Goal: Task Accomplishment & Management: Manage account settings

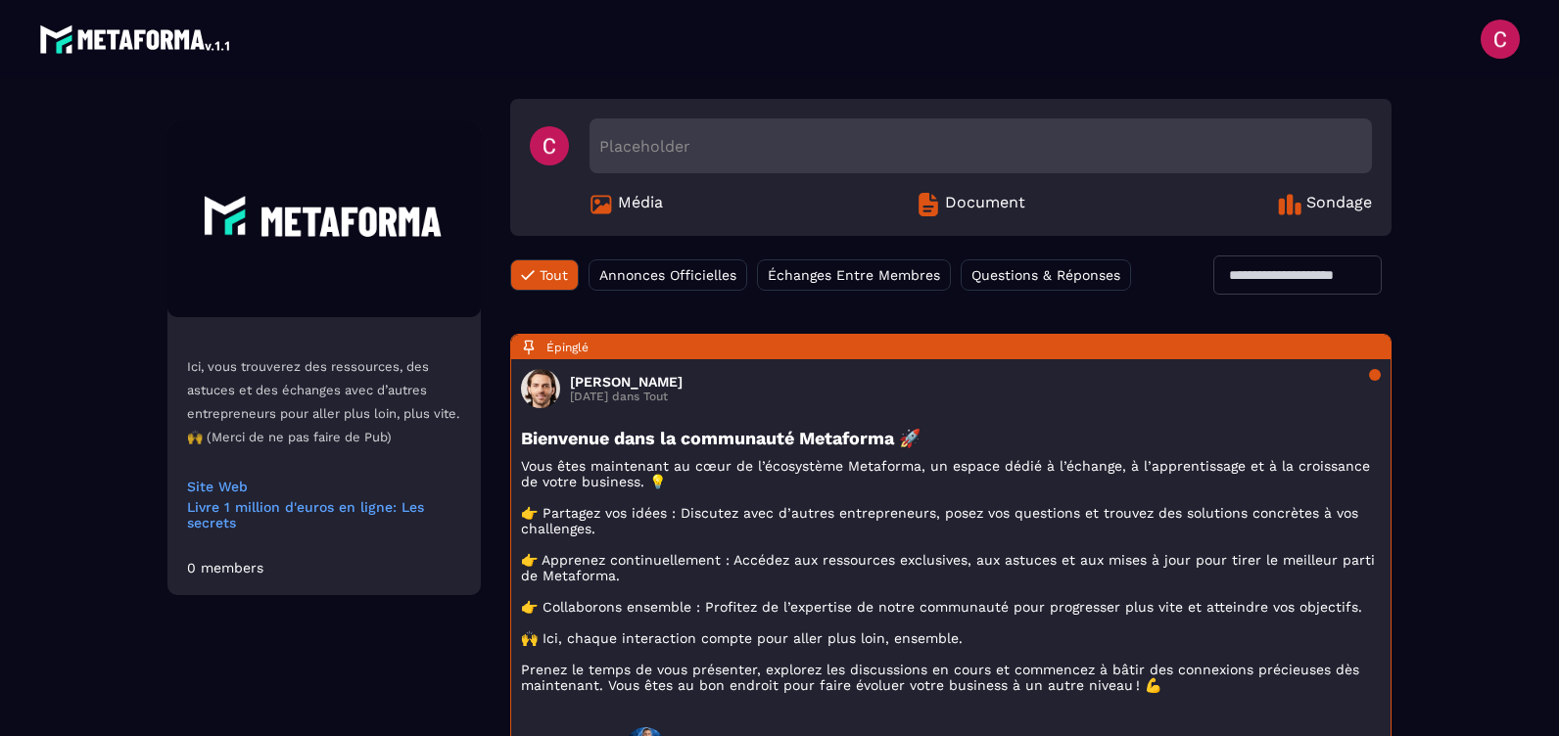
scroll to position [98, 0]
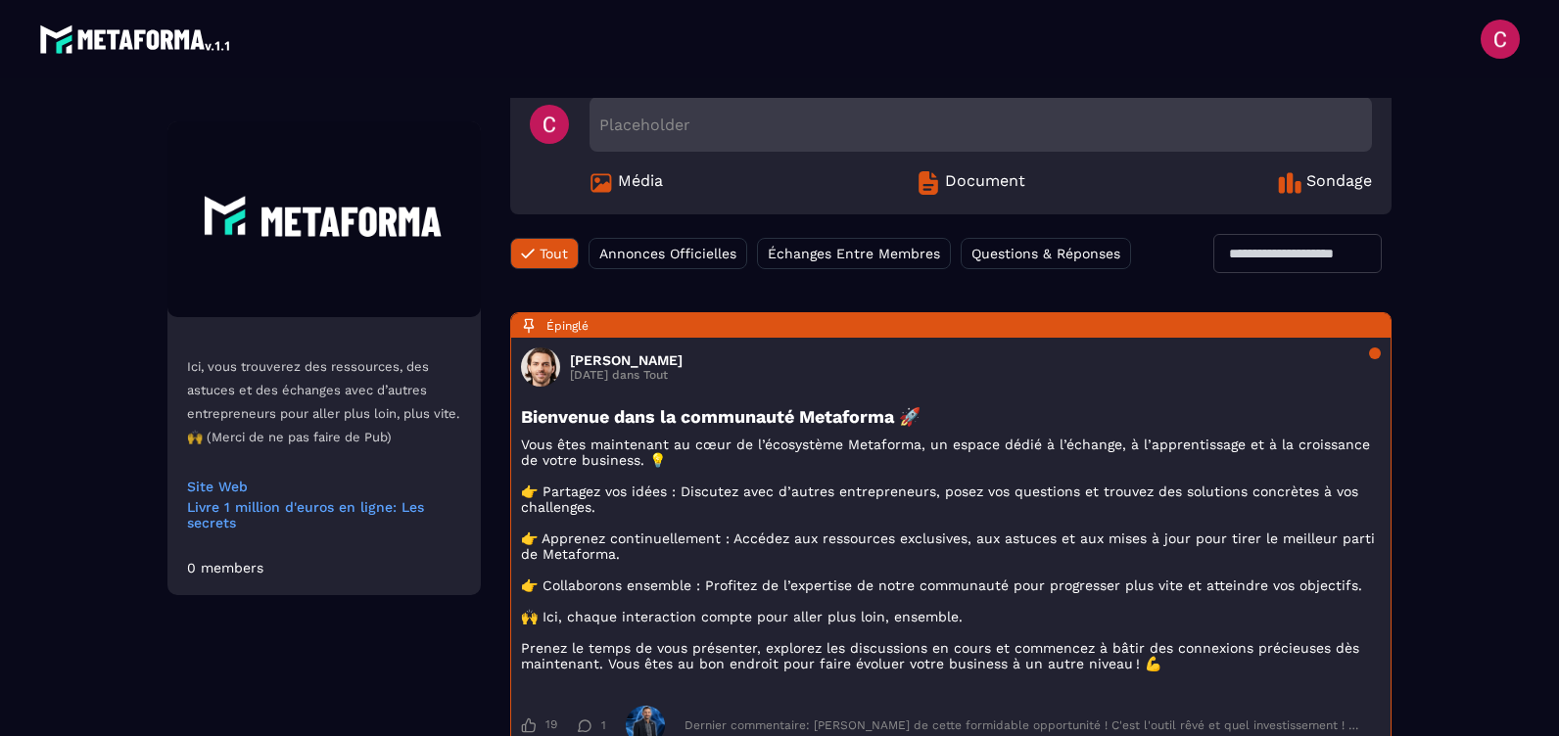
click at [980, 176] on span "Document" at bounding box center [985, 183] width 80 height 24
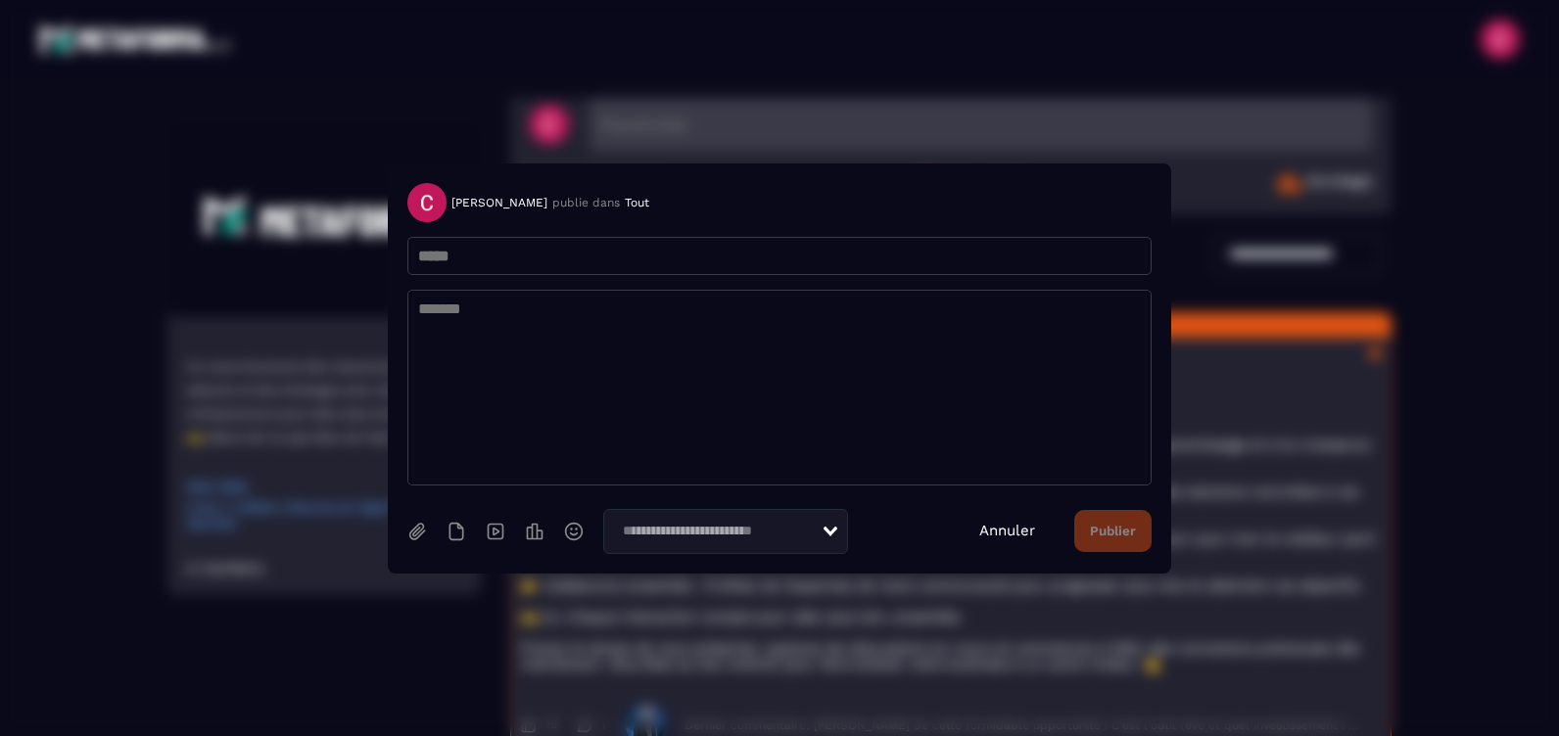
click at [1013, 529] on link "Annuler" at bounding box center [1007, 531] width 56 height 18
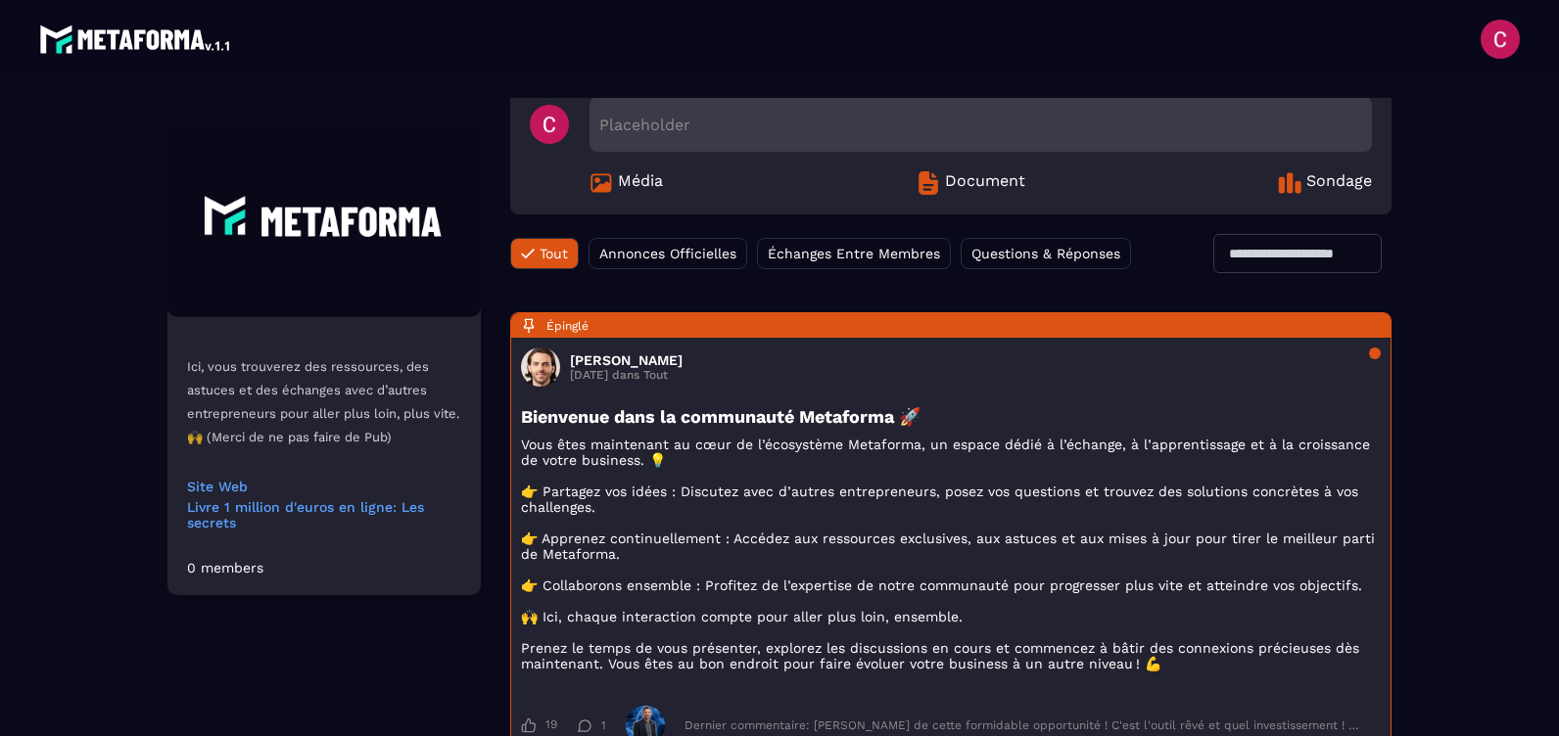
click at [639, 178] on span "Média" at bounding box center [640, 183] width 45 height 24
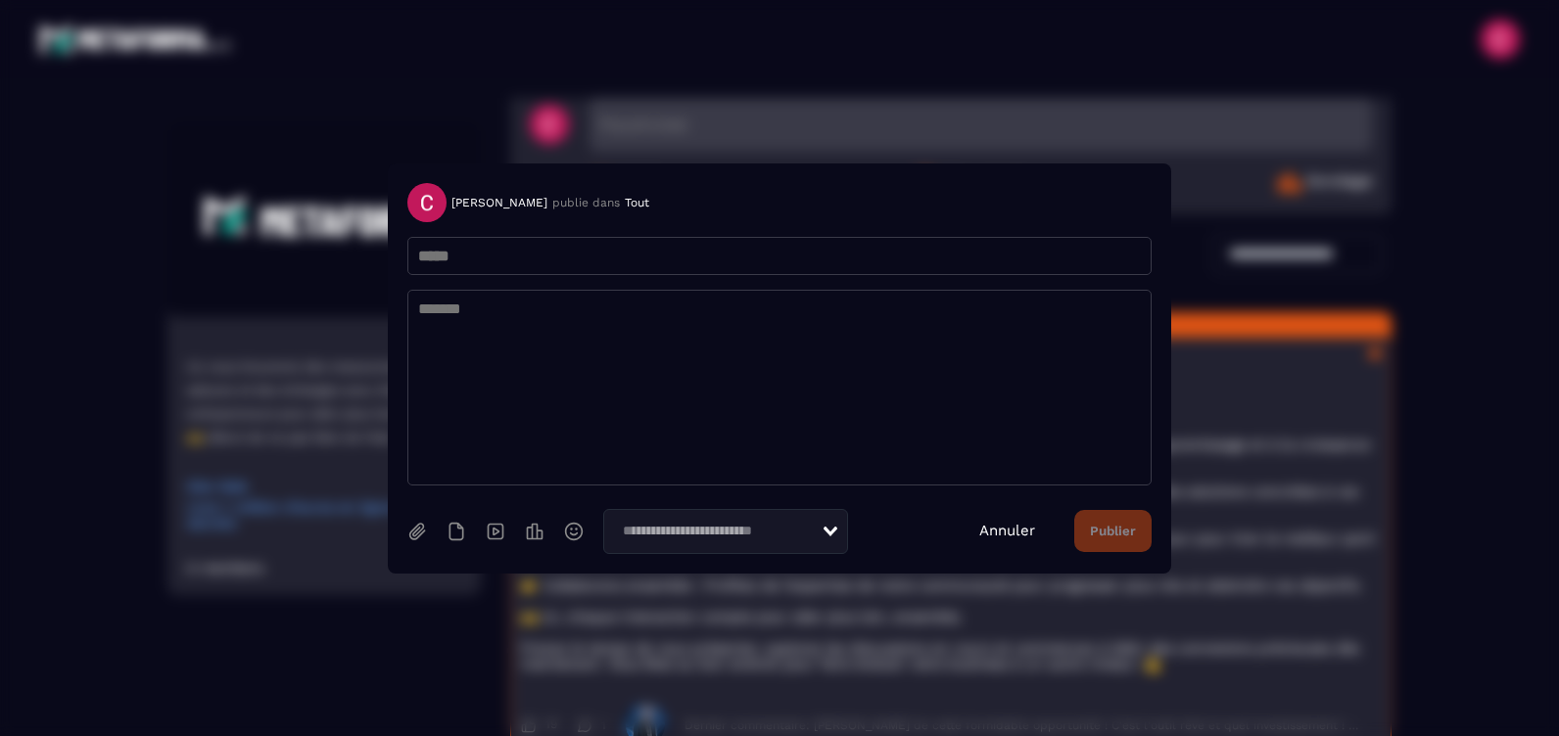
click at [1002, 530] on link "Annuler" at bounding box center [1007, 531] width 56 height 18
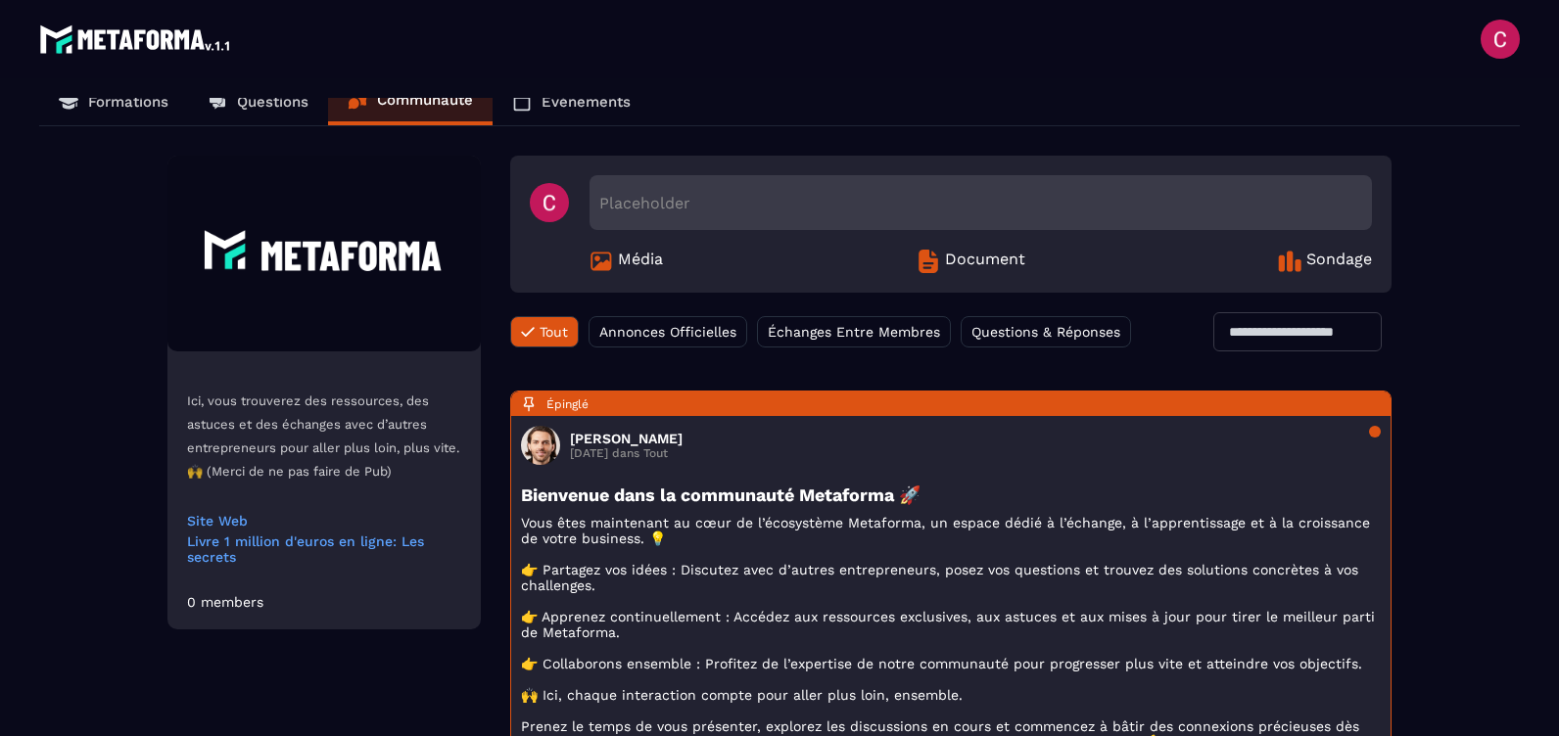
scroll to position [0, 0]
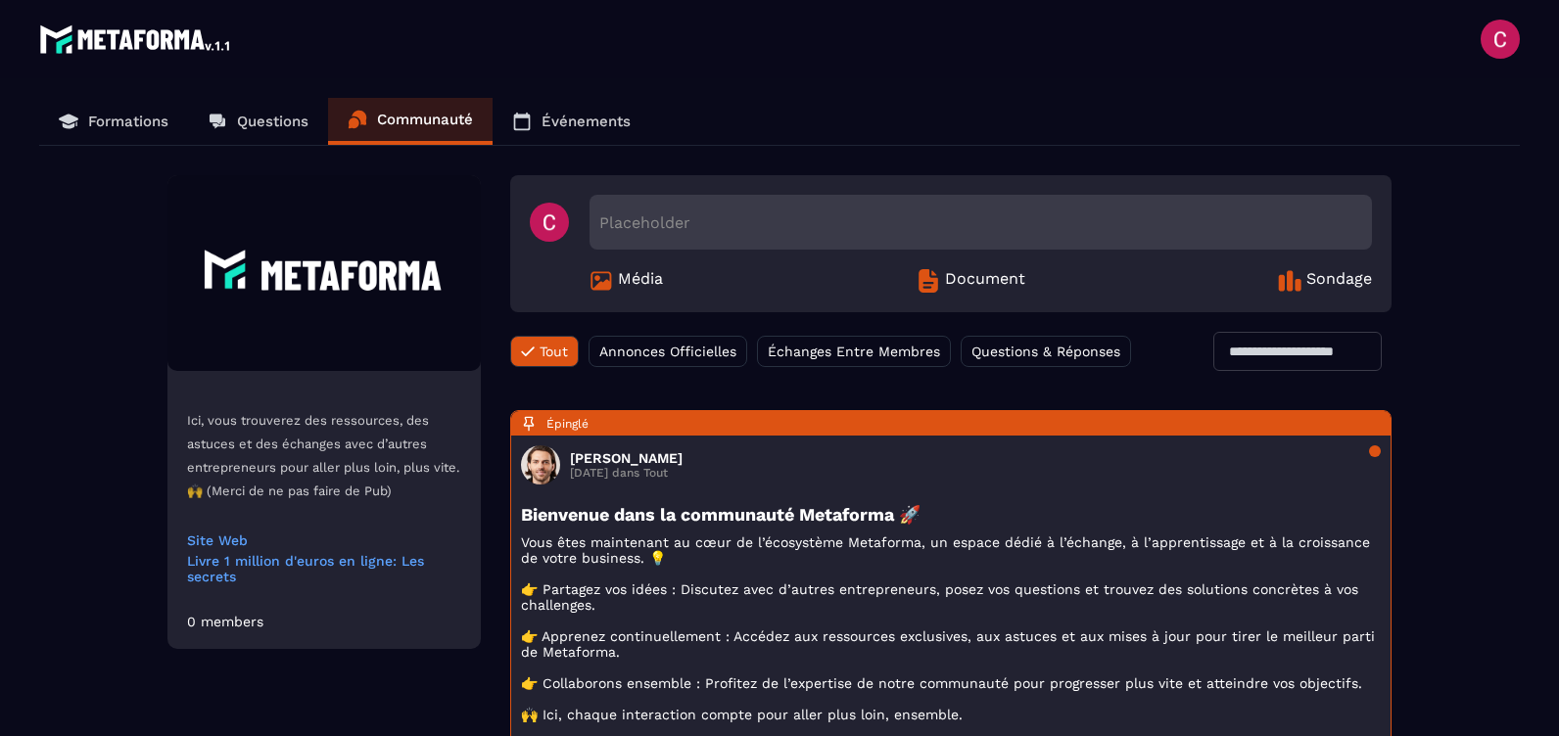
click at [118, 119] on p "Formations" at bounding box center [128, 122] width 80 height 18
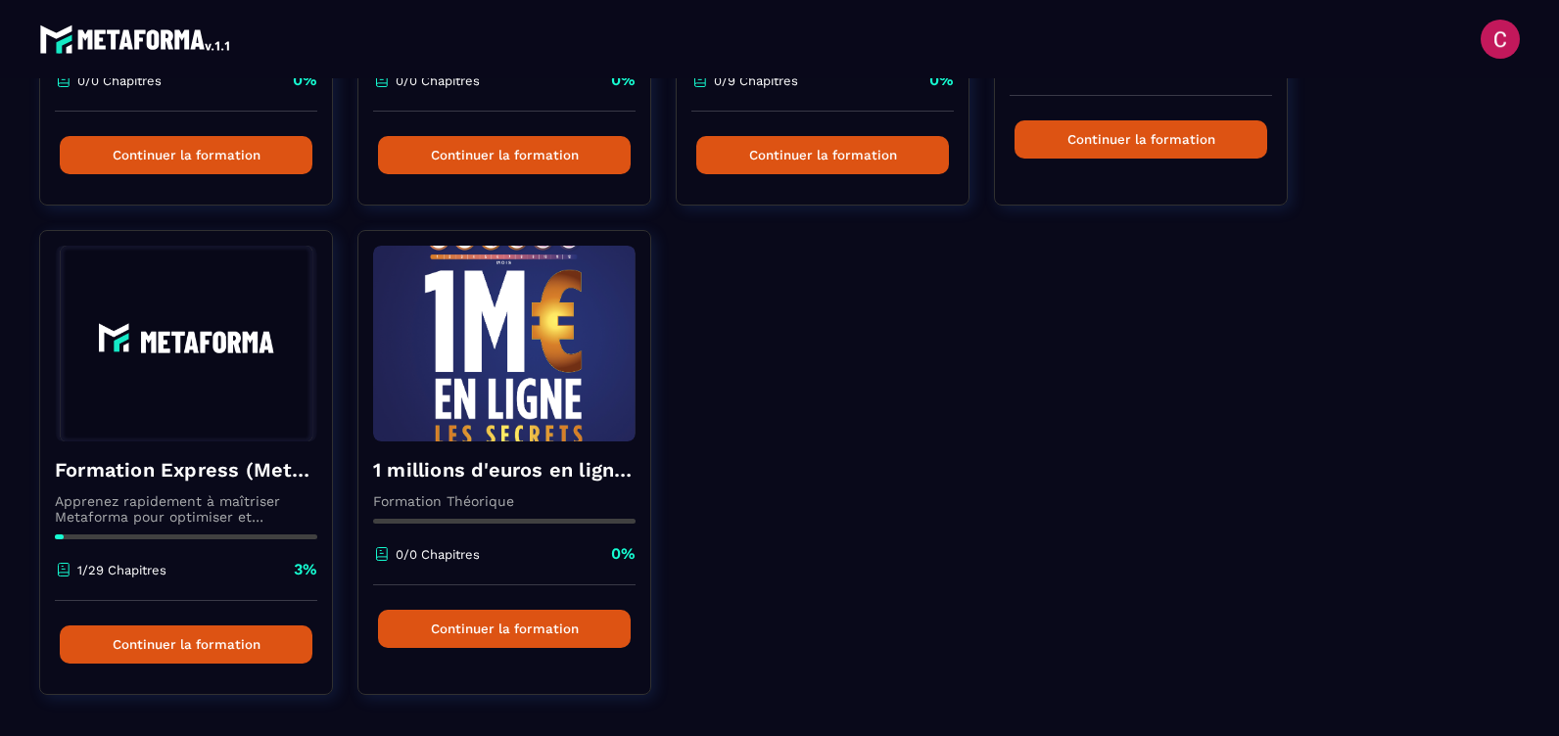
scroll to position [539, 0]
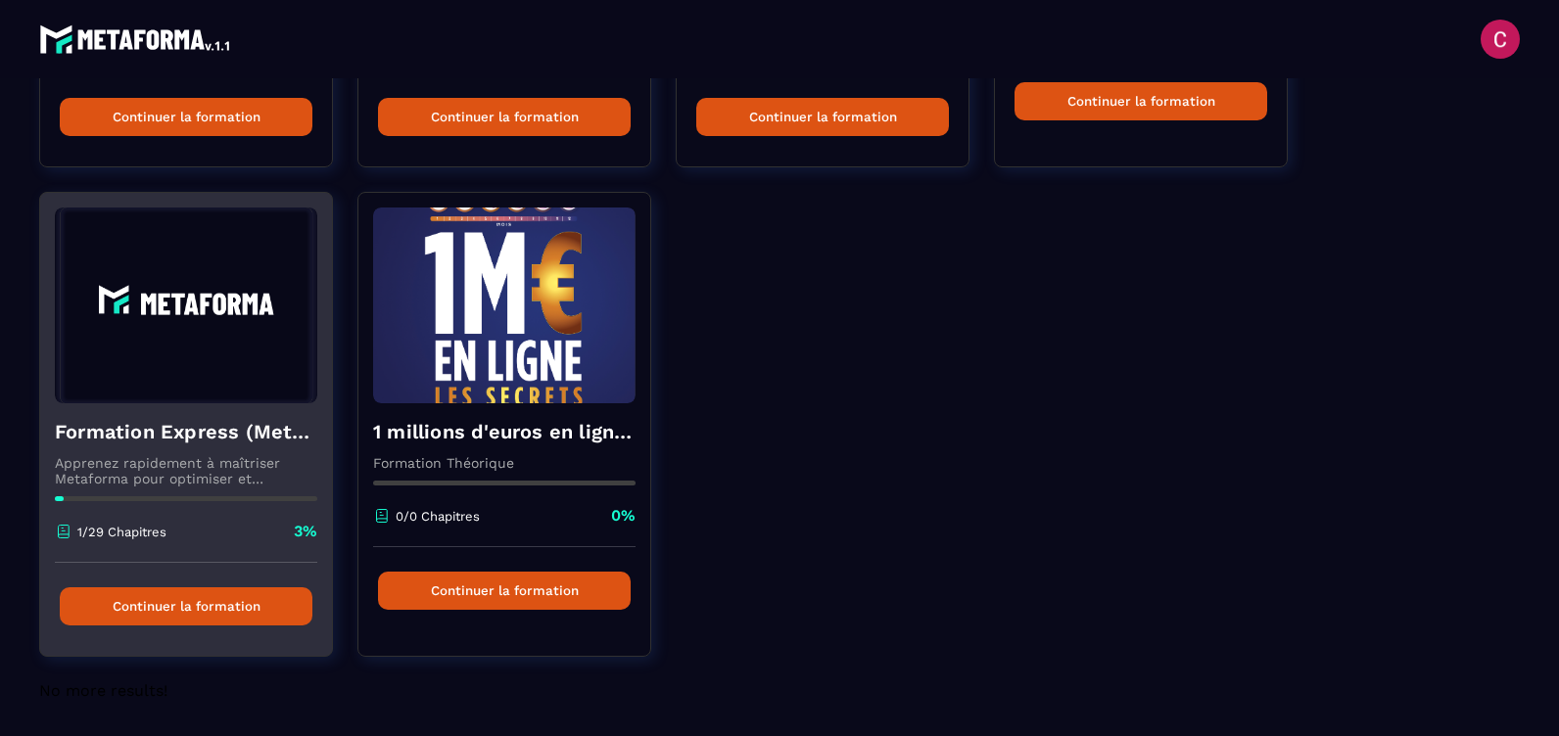
click at [171, 350] on img at bounding box center [186, 306] width 262 height 196
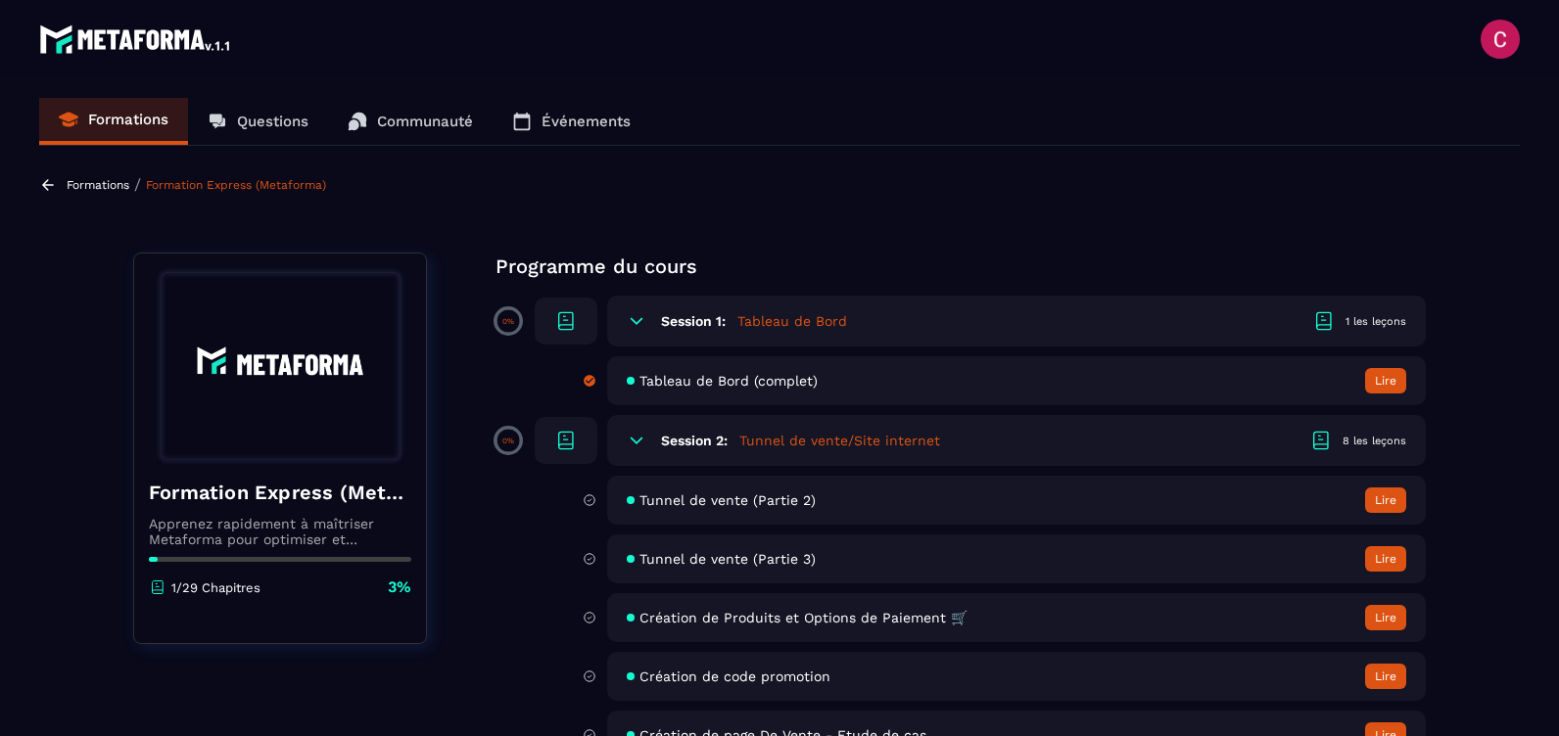
click at [1393, 385] on button "Lire" at bounding box center [1385, 380] width 41 height 25
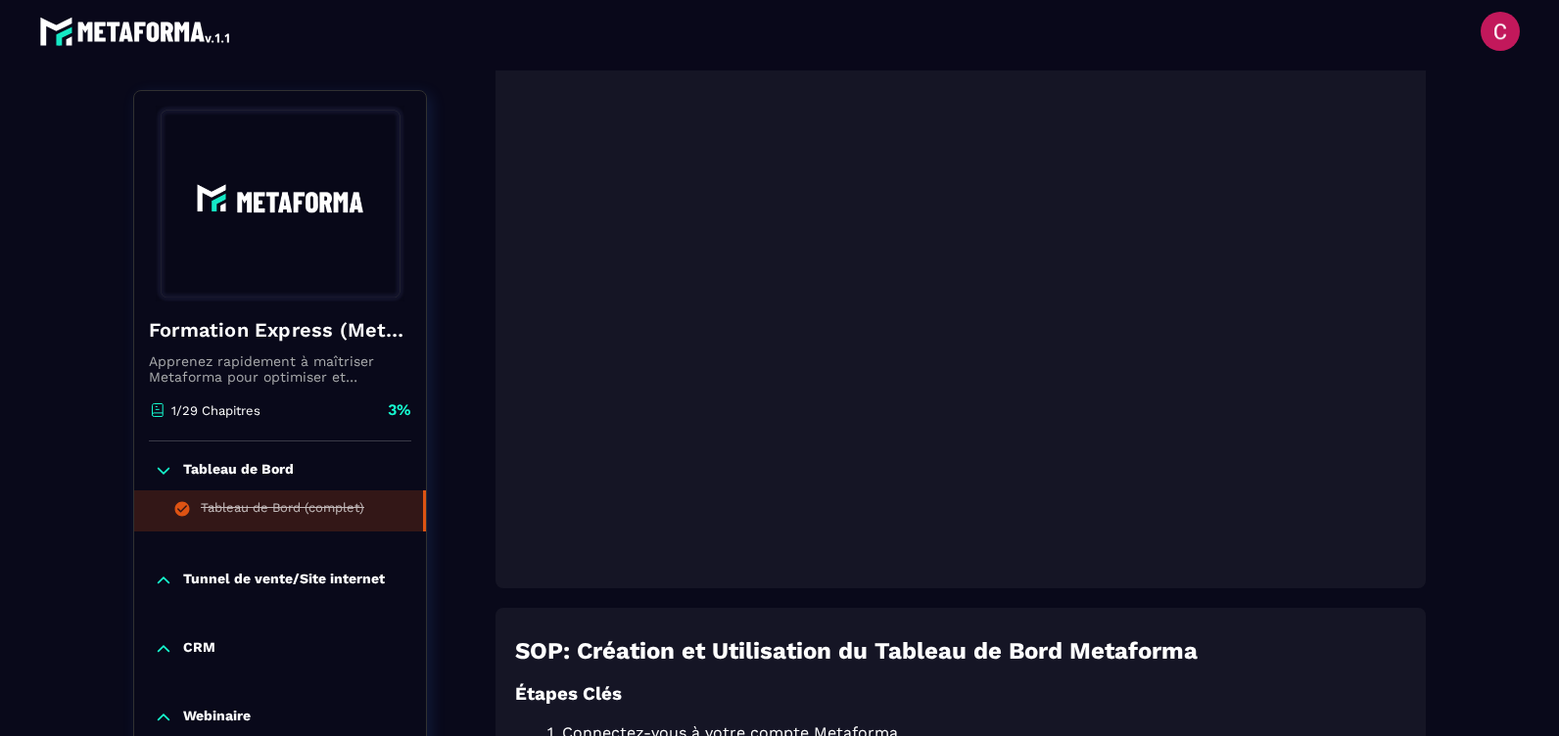
scroll to position [490, 0]
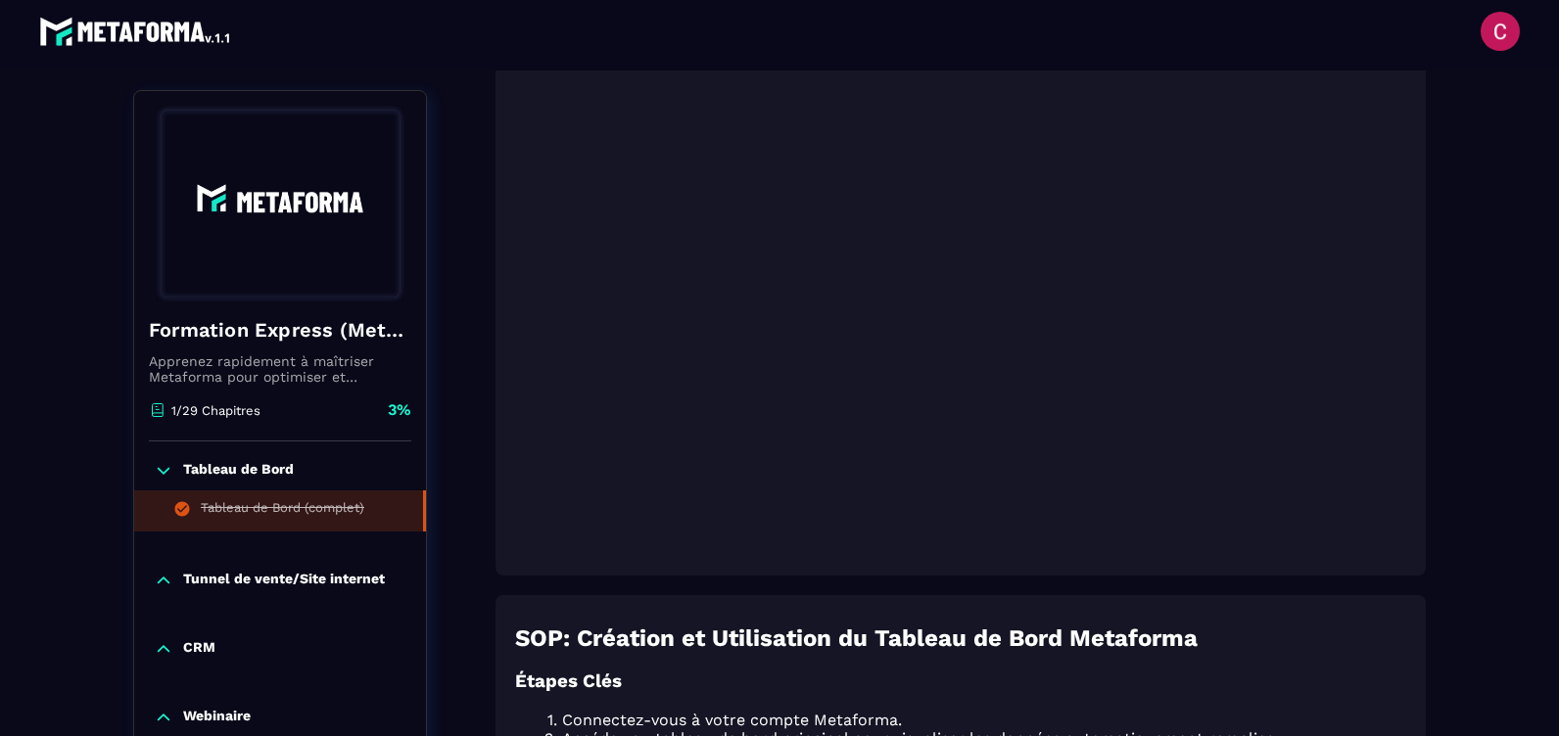
click at [213, 581] on p "Tunnel de vente/Site internet" at bounding box center [284, 581] width 202 height 20
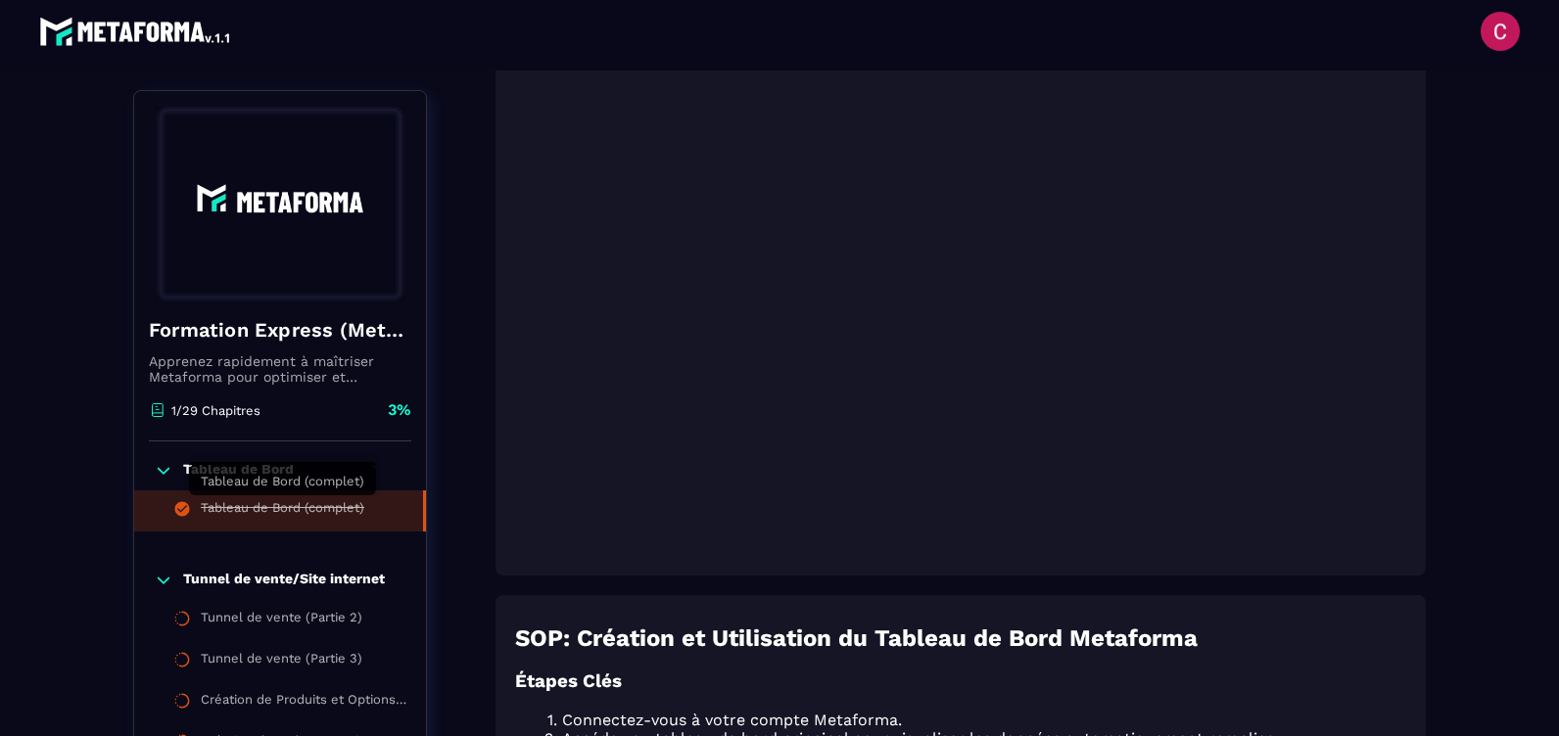
click at [305, 510] on div "Tableau de Bord (complet)" at bounding box center [283, 511] width 164 height 22
click at [255, 579] on p "Tunnel de vente/Site internet" at bounding box center [284, 581] width 202 height 20
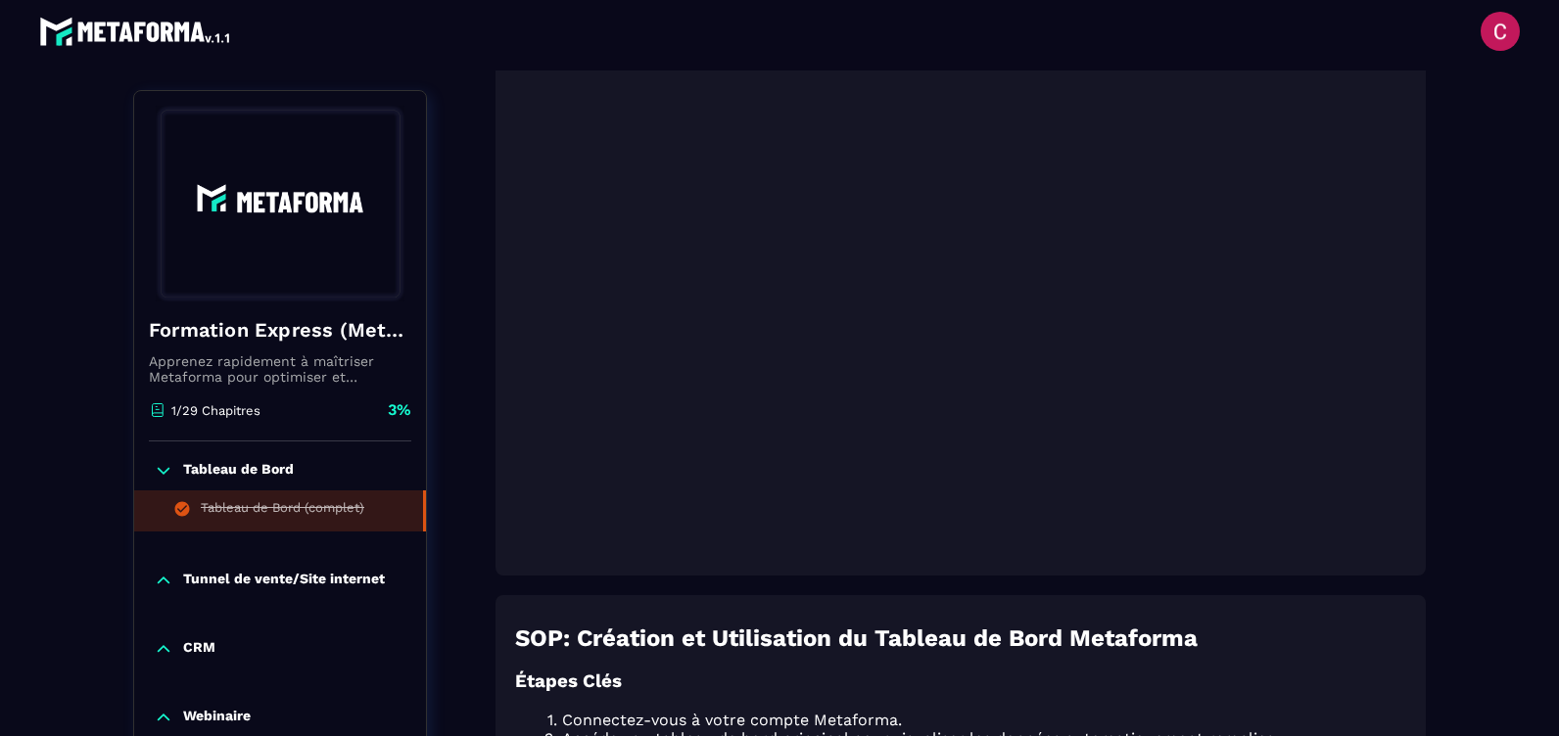
click at [255, 579] on p "Tunnel de vente/Site internet" at bounding box center [284, 581] width 202 height 20
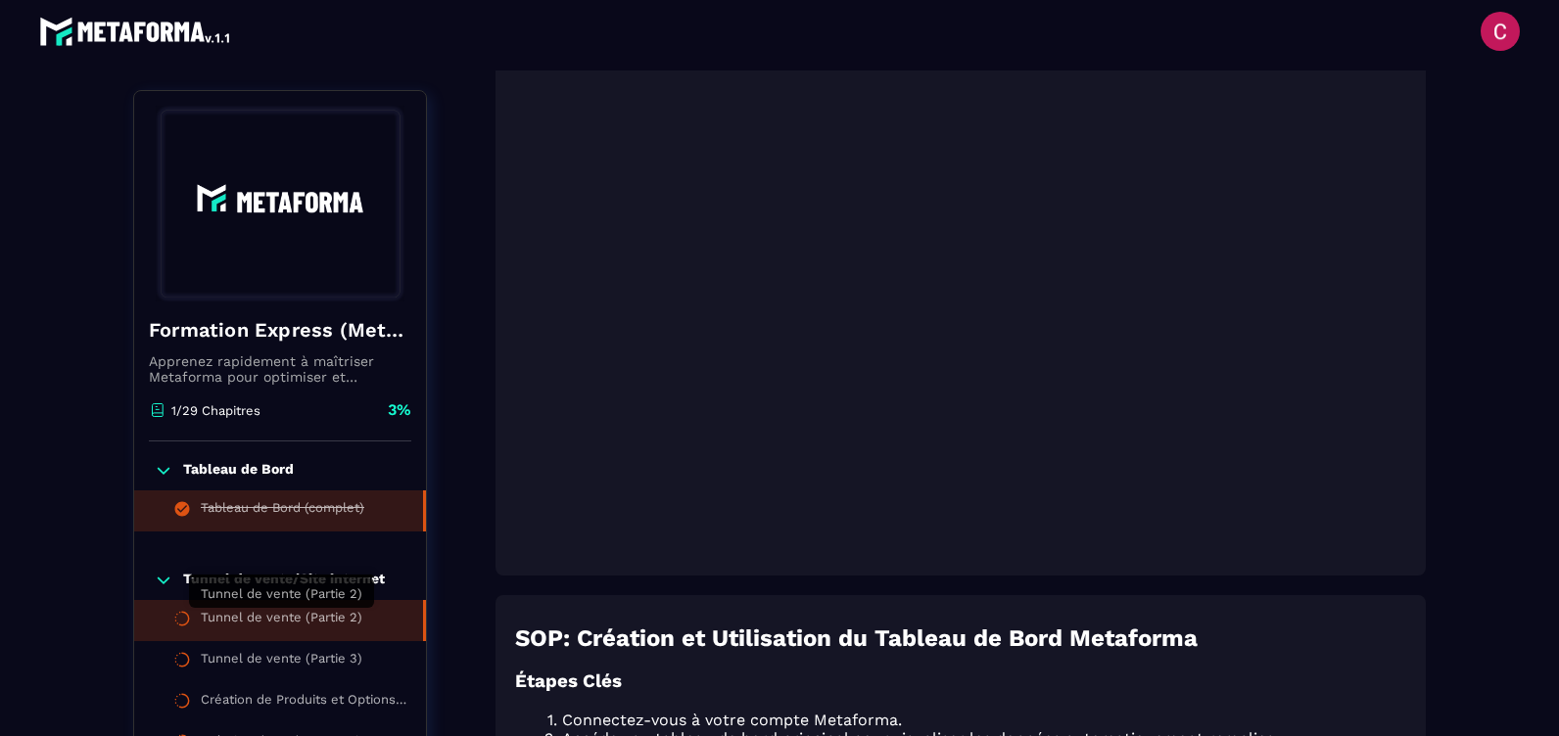
click at [272, 615] on div "Tunnel de vente (Partie 2)" at bounding box center [282, 621] width 162 height 22
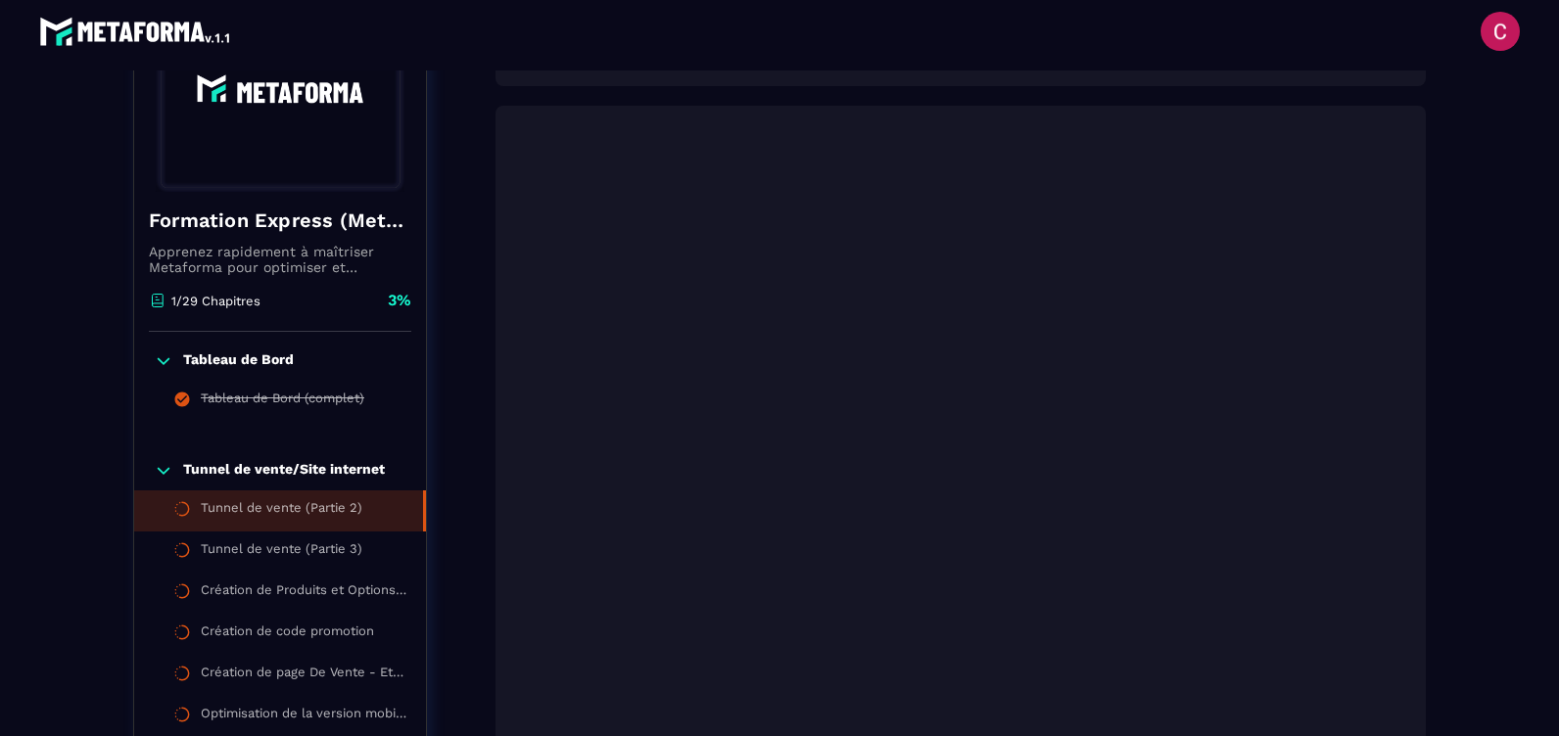
scroll to position [392, 0]
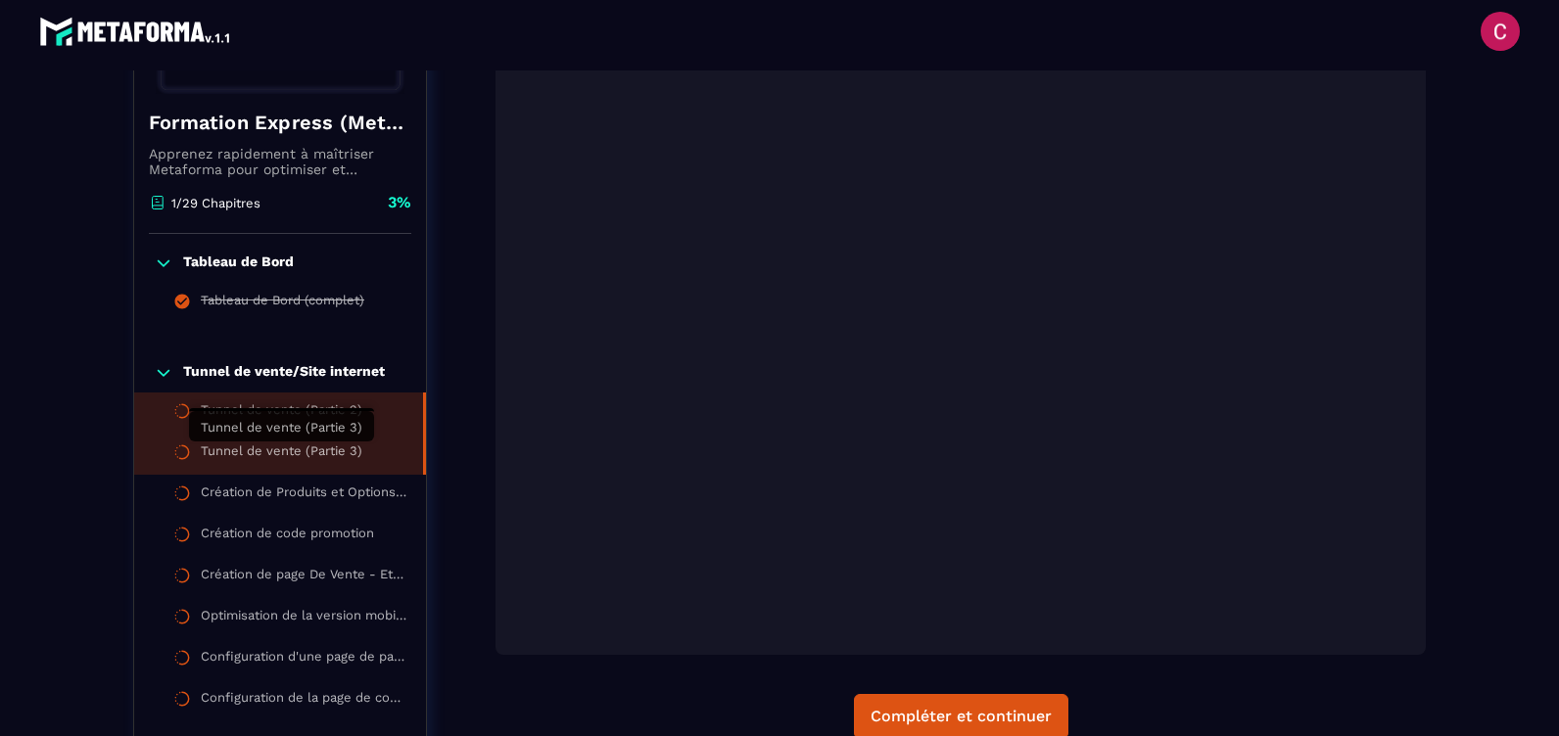
click at [232, 449] on div "Tunnel de vente (Partie 3)" at bounding box center [282, 455] width 162 height 22
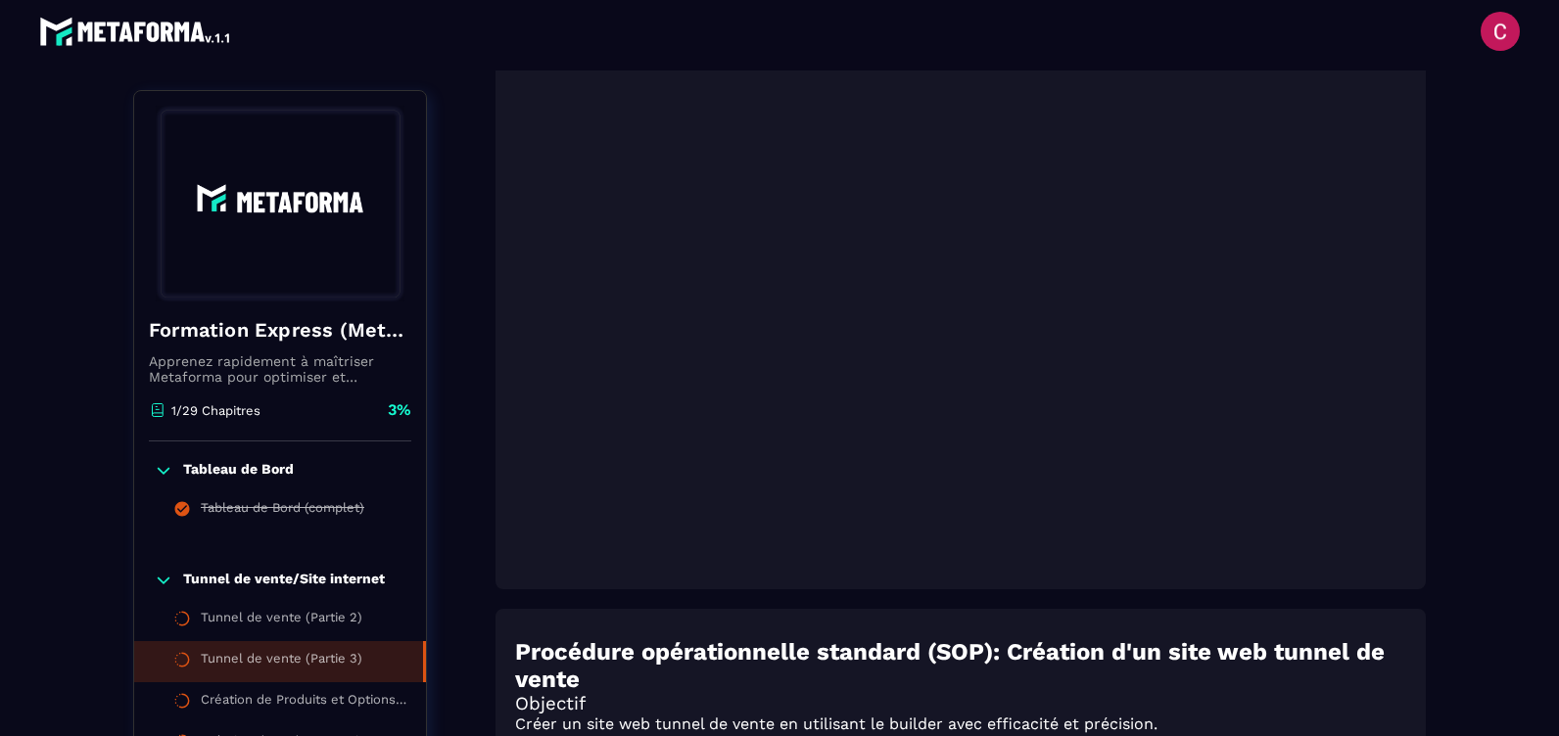
scroll to position [693, 0]
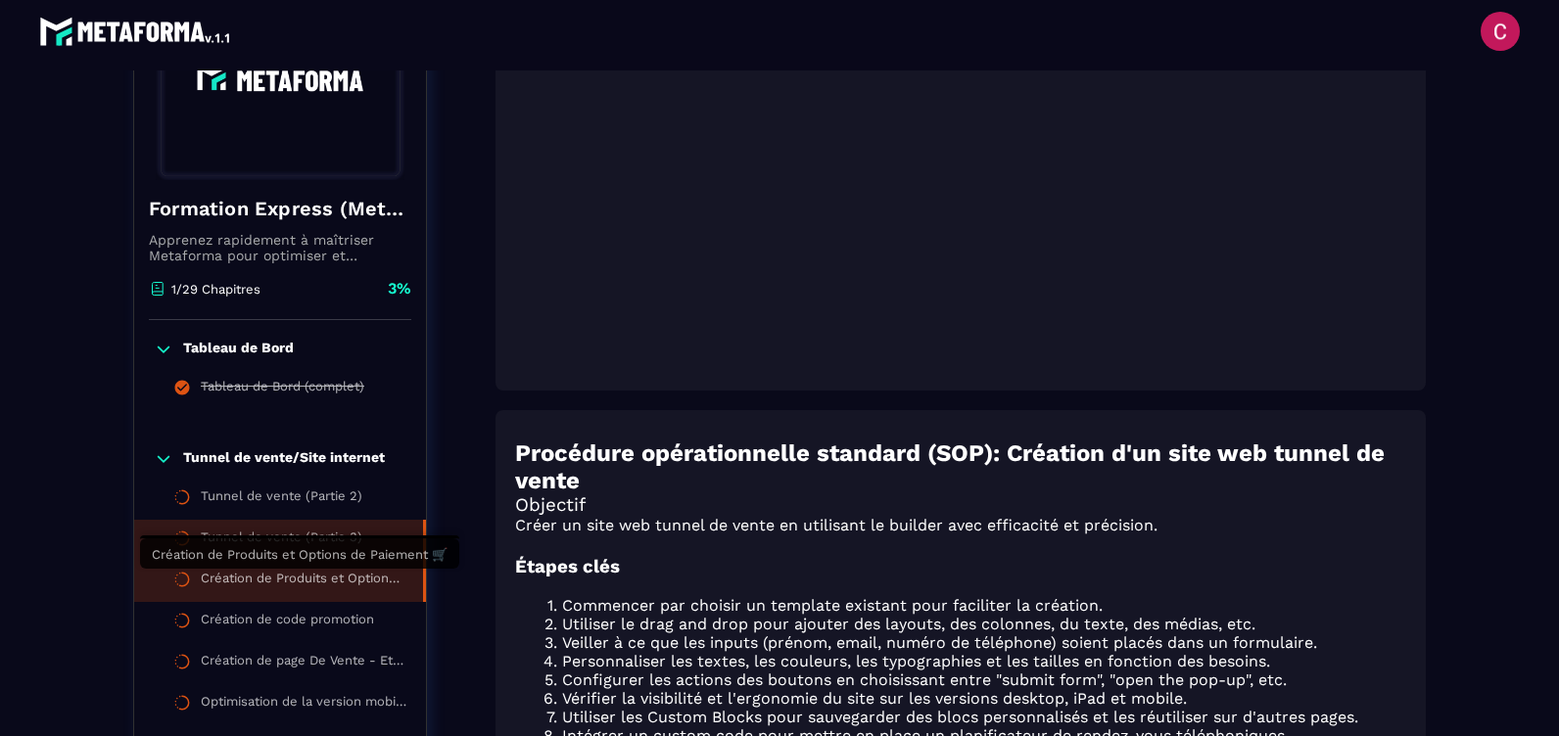
click at [283, 577] on div "Création de Produits et Options de Paiement 🛒" at bounding box center [302, 582] width 203 height 22
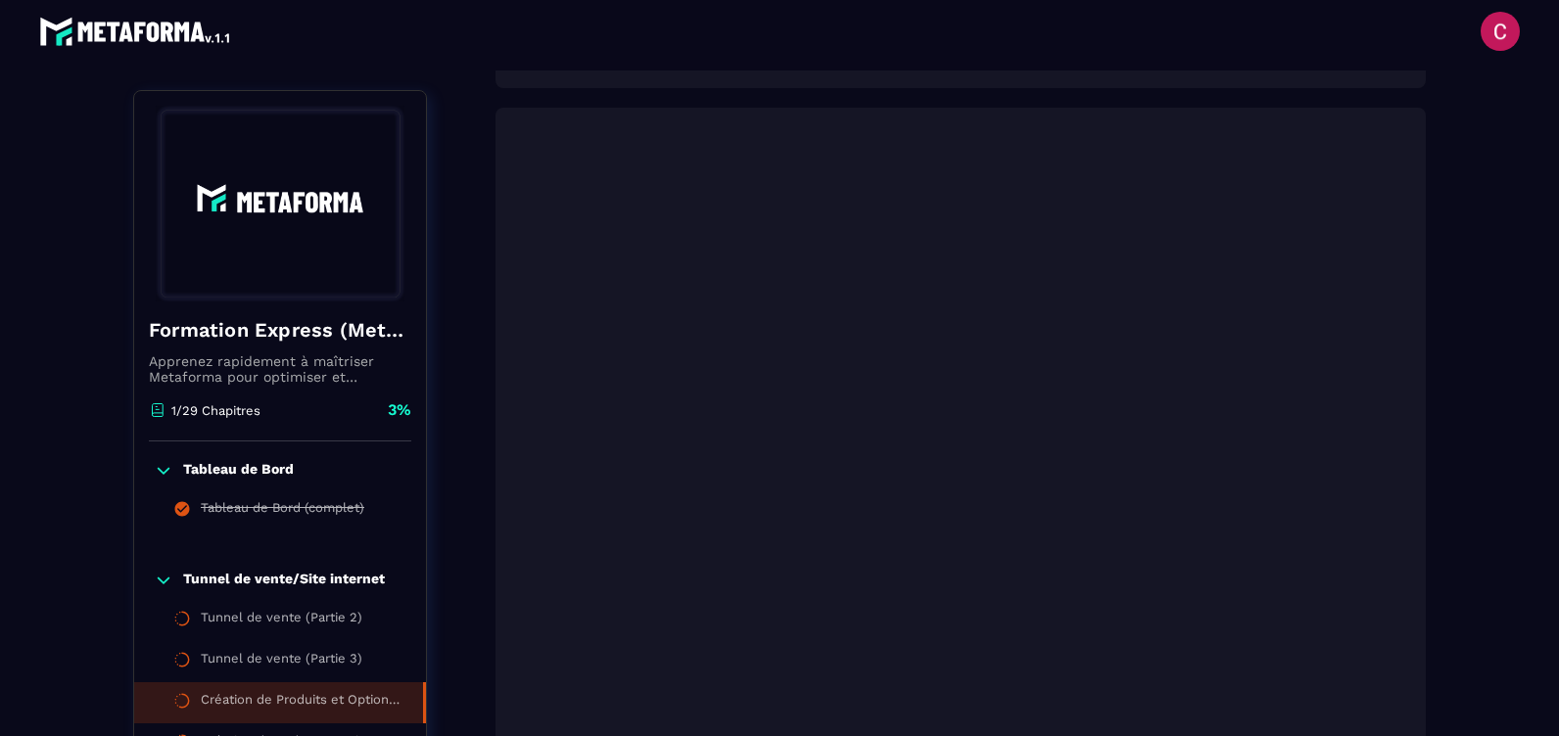
scroll to position [294, 0]
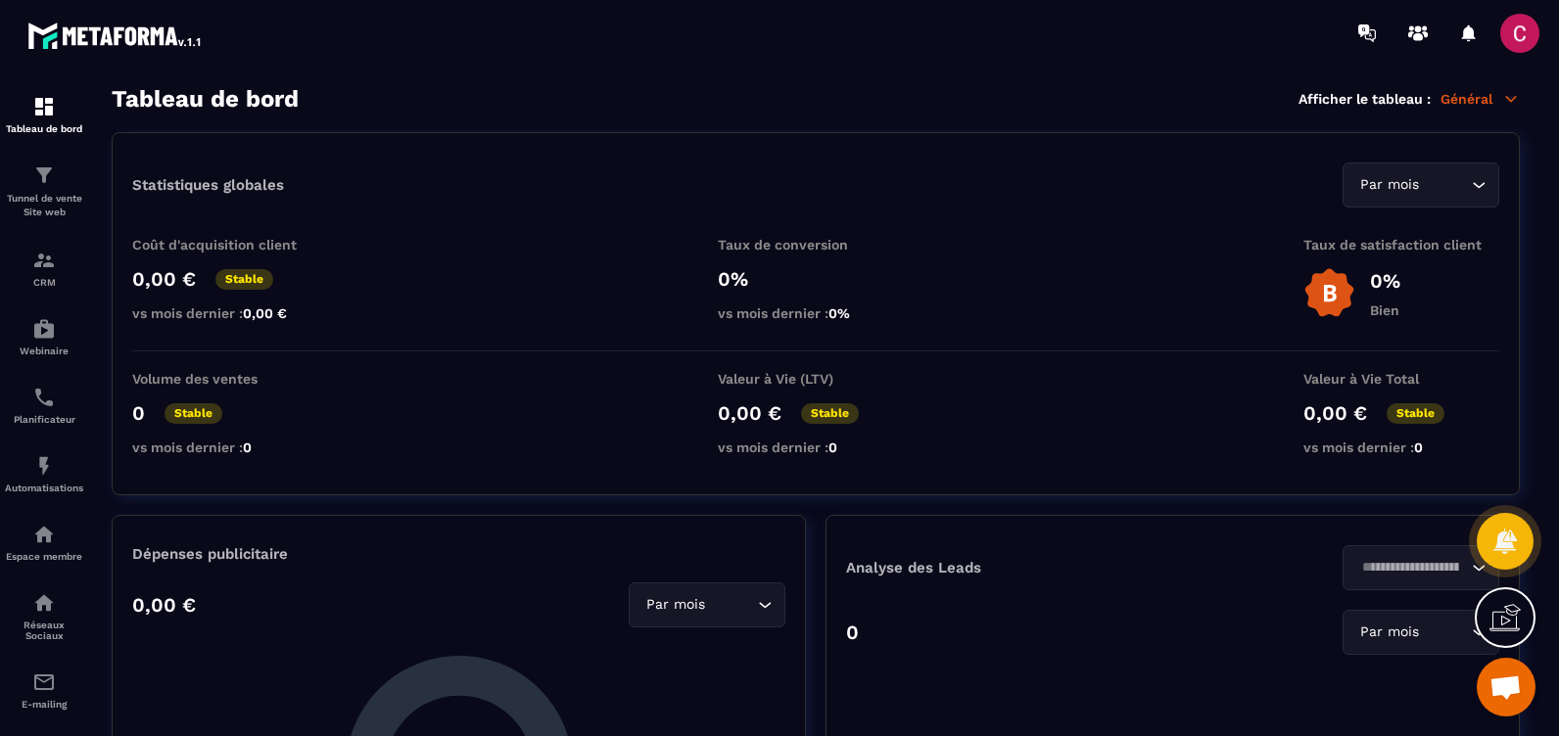
click at [1510, 95] on icon at bounding box center [1511, 99] width 18 height 18
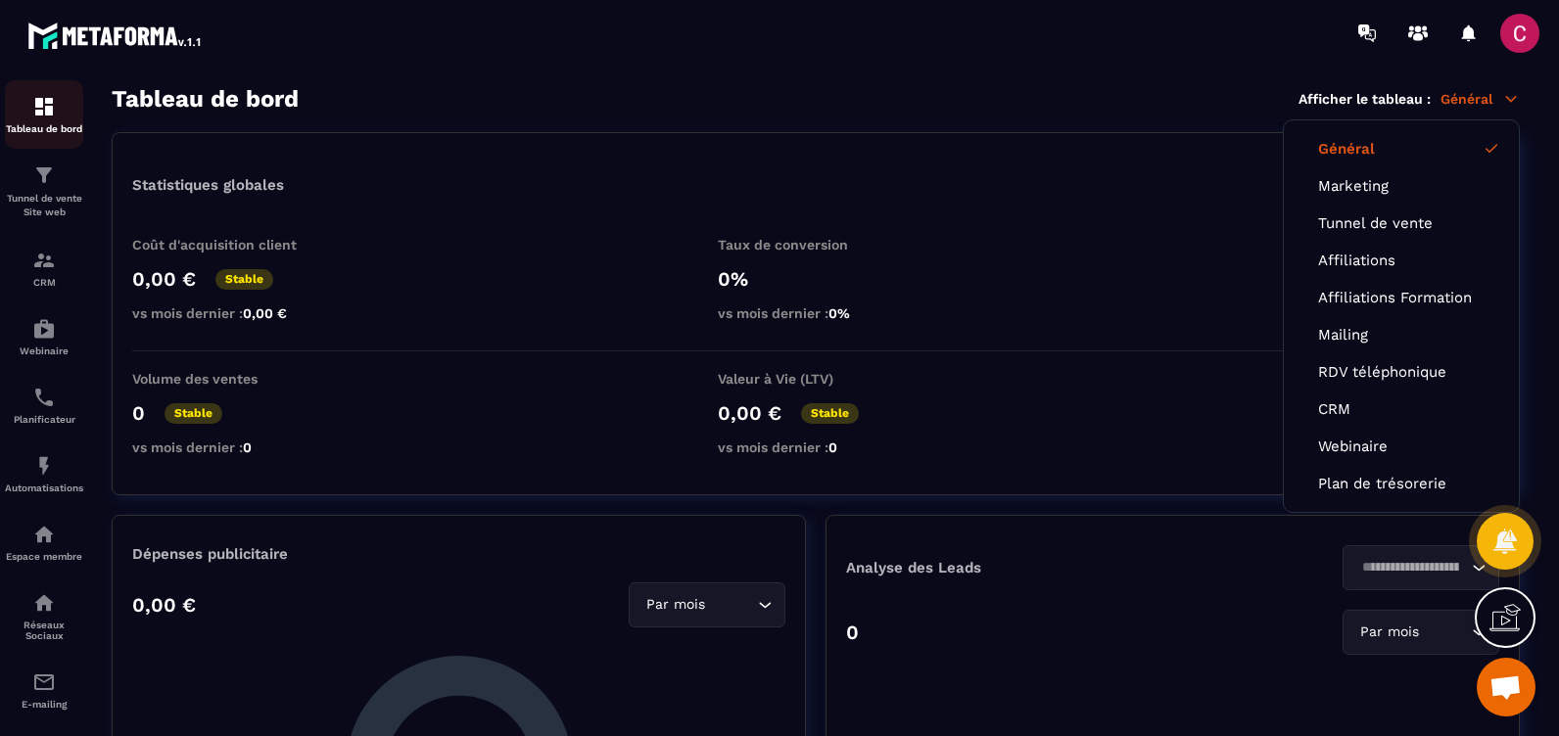
click at [41, 109] on img at bounding box center [44, 107] width 24 height 24
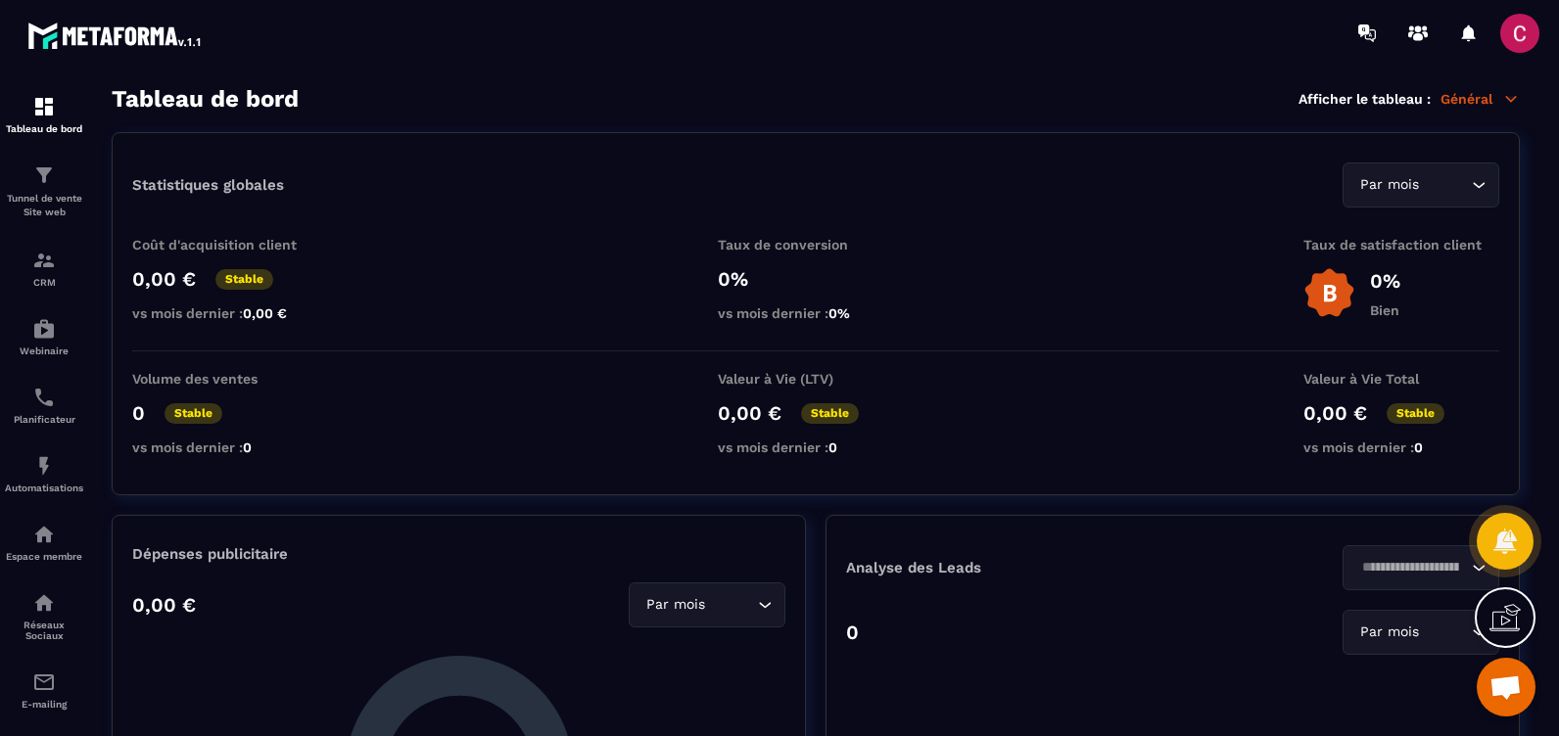
click at [77, 32] on img at bounding box center [115, 35] width 176 height 35
click at [1514, 24] on span at bounding box center [1519, 33] width 39 height 39
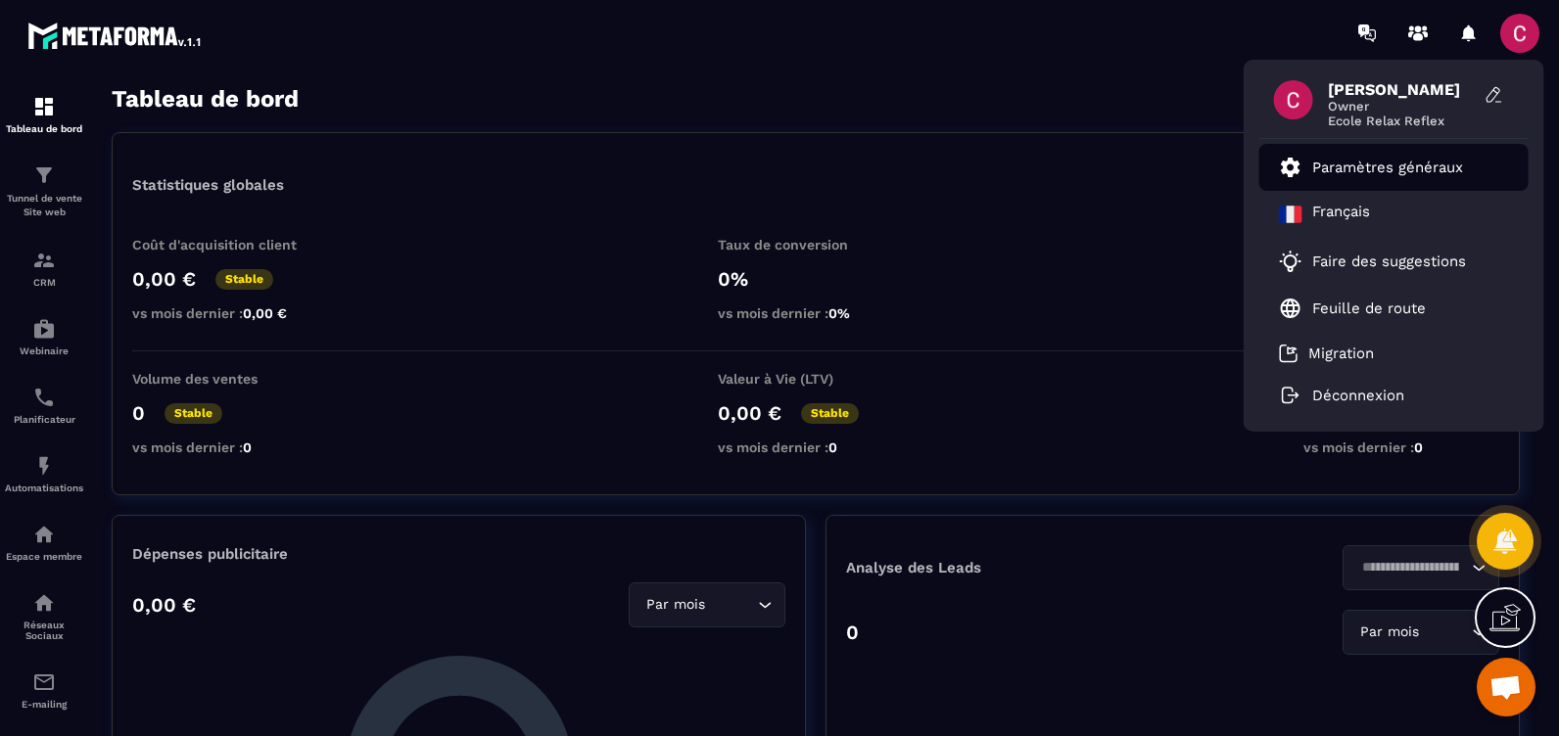
click at [1356, 167] on p "Paramètres généraux" at bounding box center [1387, 168] width 151 height 18
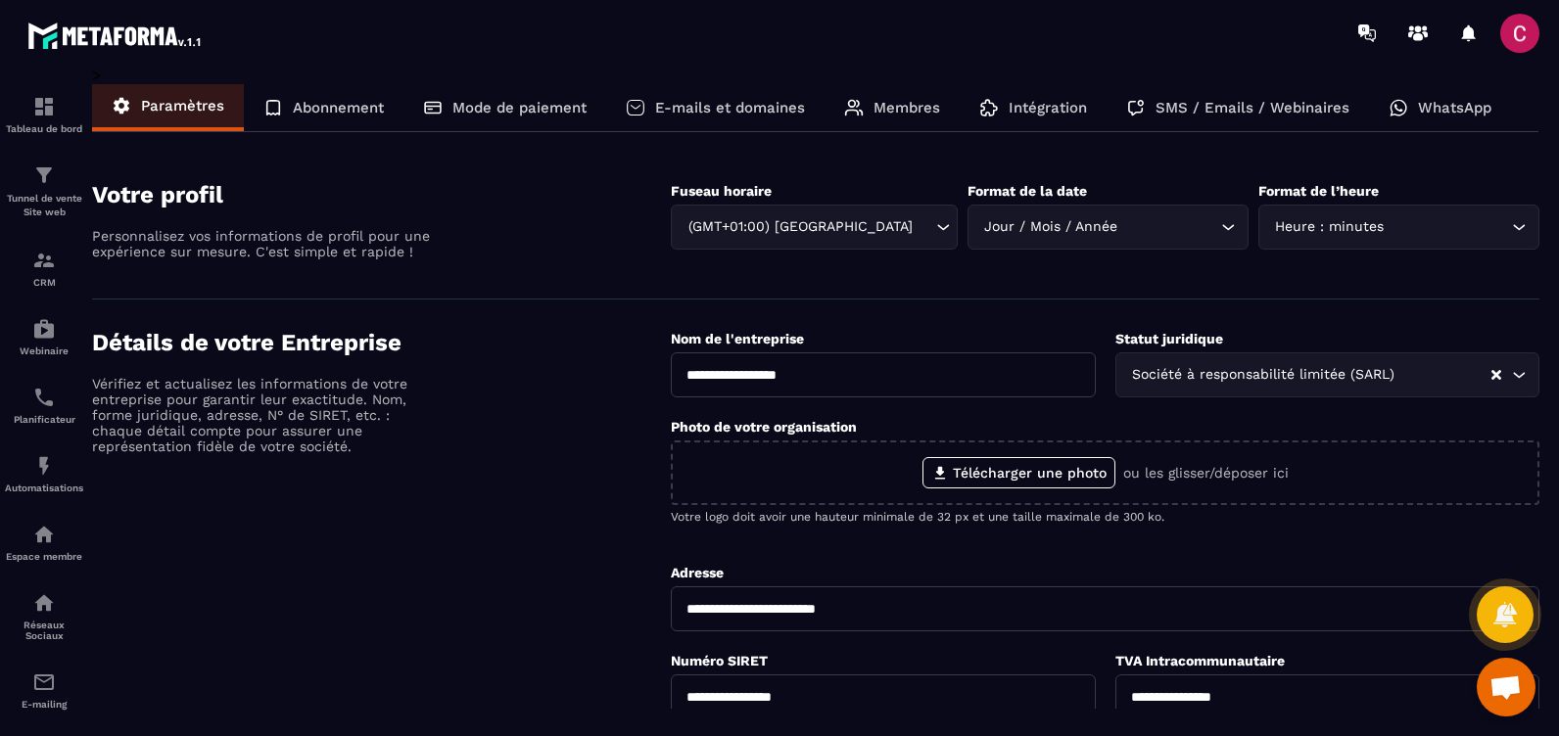
click at [710, 106] on p "E-mails et domaines" at bounding box center [730, 108] width 150 height 18
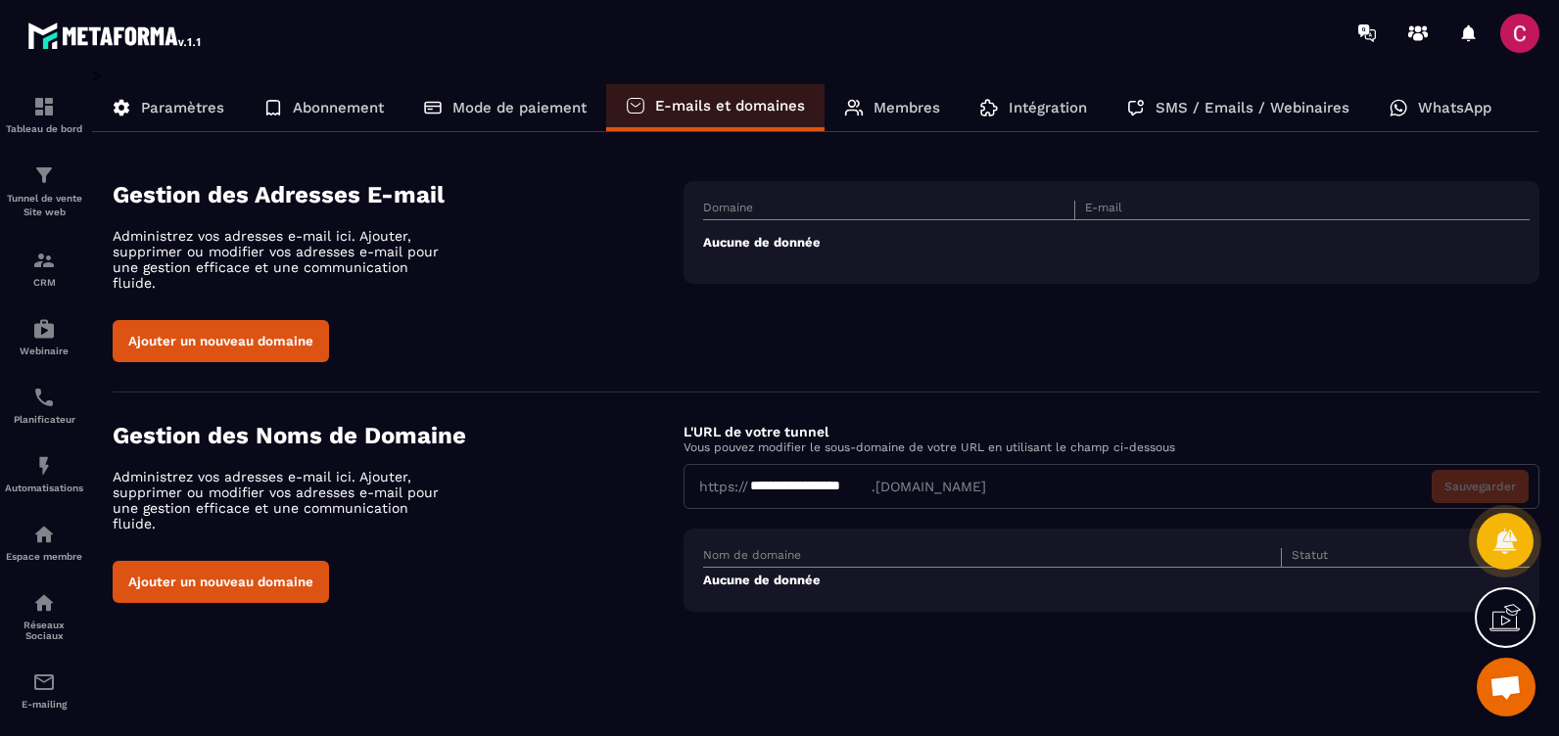
click at [207, 561] on button "Ajouter un nouveau domaine" at bounding box center [221, 582] width 216 height 42
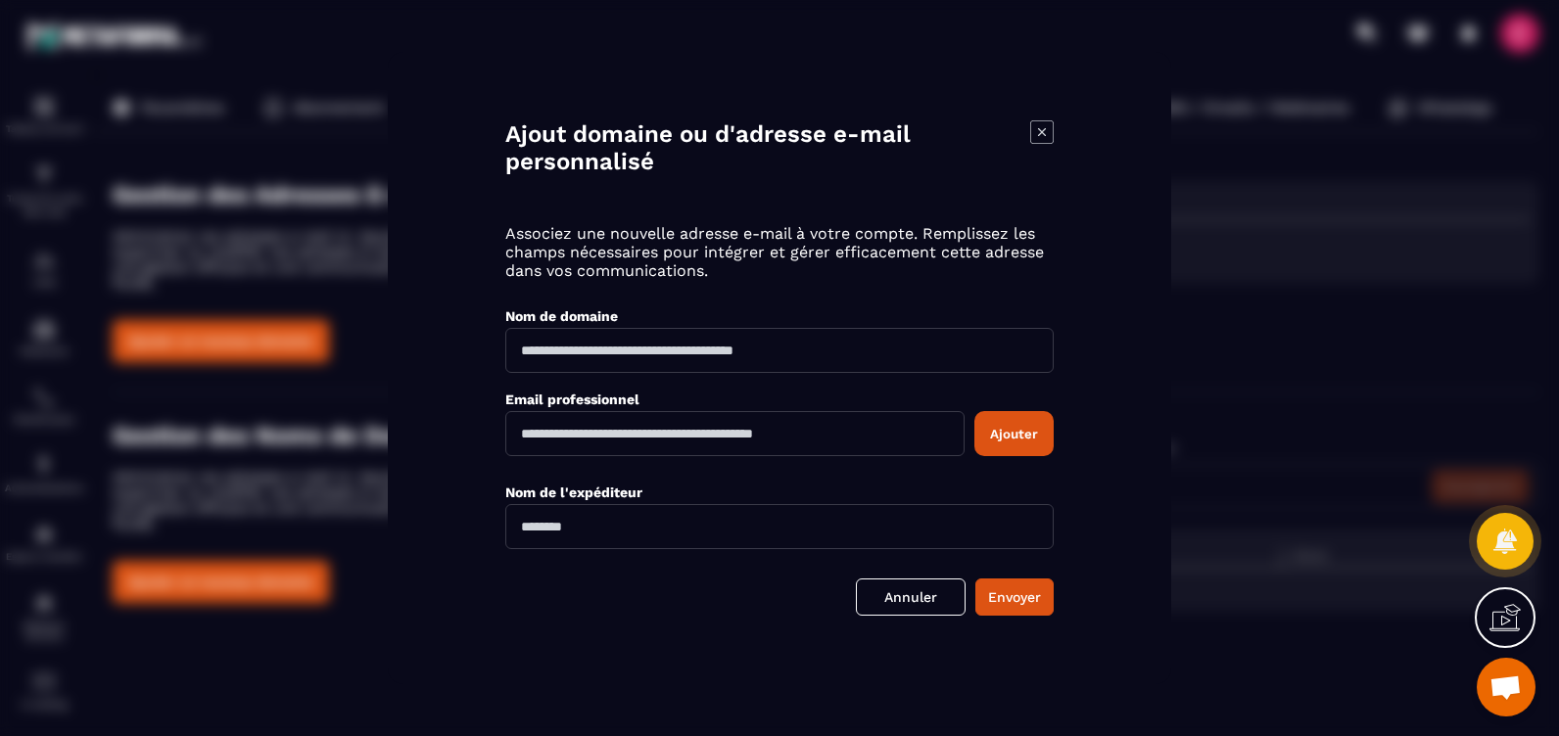
click at [752, 342] on input "Modal window" at bounding box center [779, 350] width 548 height 45
click at [877, 351] on input "Modal window" at bounding box center [779, 350] width 548 height 45
type input "**********"
click at [692, 446] on input "Modal window" at bounding box center [734, 433] width 459 height 45
click at [627, 437] on input "Modal window" at bounding box center [734, 433] width 459 height 45
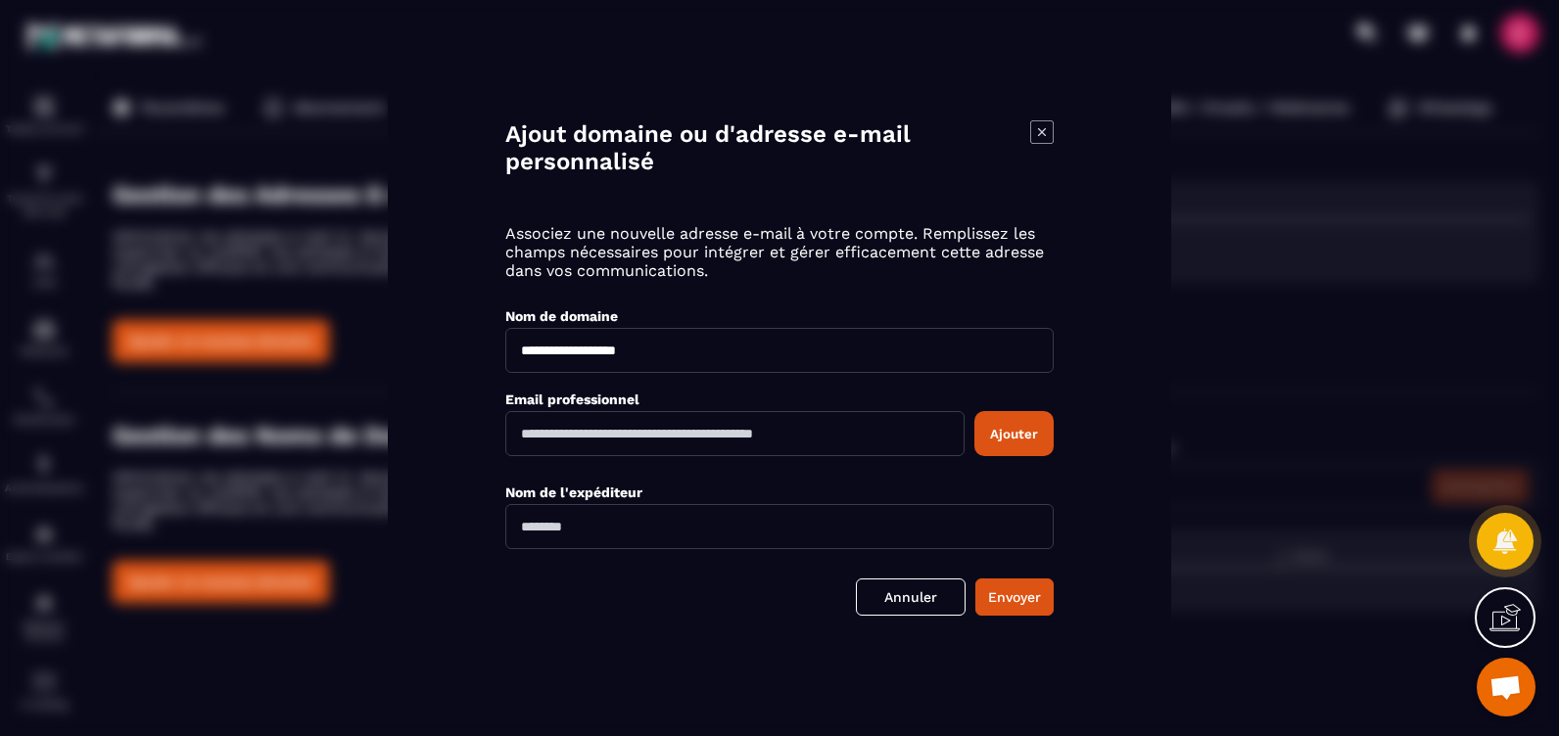
click at [916, 431] on input "Modal window" at bounding box center [734, 433] width 459 height 45
click at [909, 435] on input "Modal window" at bounding box center [734, 433] width 459 height 45
drag, startPoint x: 879, startPoint y: 439, endPoint x: 711, endPoint y: 438, distance: 168.4
click at [711, 438] on input "Modal window" at bounding box center [734, 433] width 459 height 45
click at [874, 442] on input "Modal window" at bounding box center [734, 433] width 459 height 45
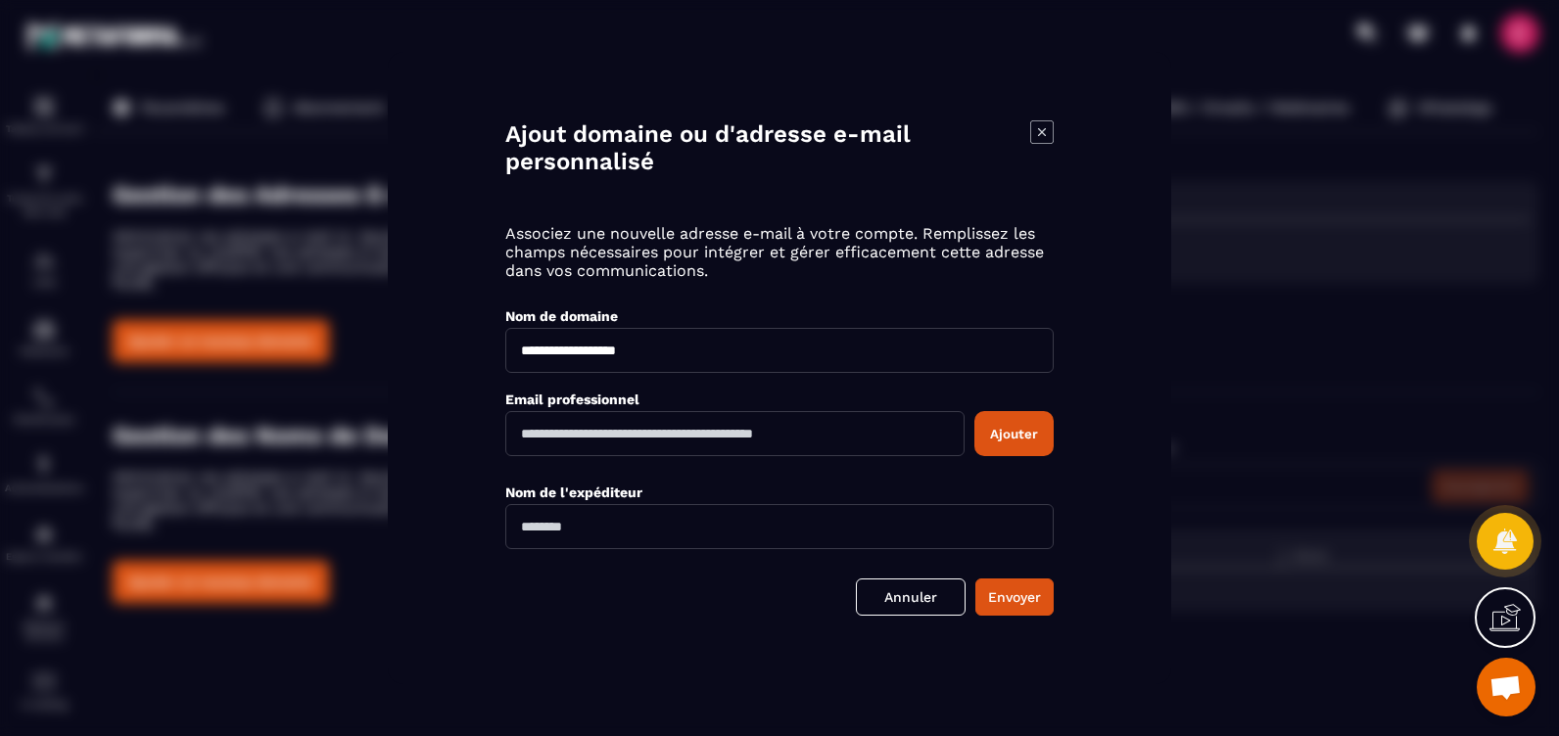
paste input "**********"
type input "**********"
click at [664, 536] on input "Modal window" at bounding box center [779, 526] width 548 height 45
type input "**********"
click at [916, 598] on link "Annuler" at bounding box center [911, 597] width 110 height 37
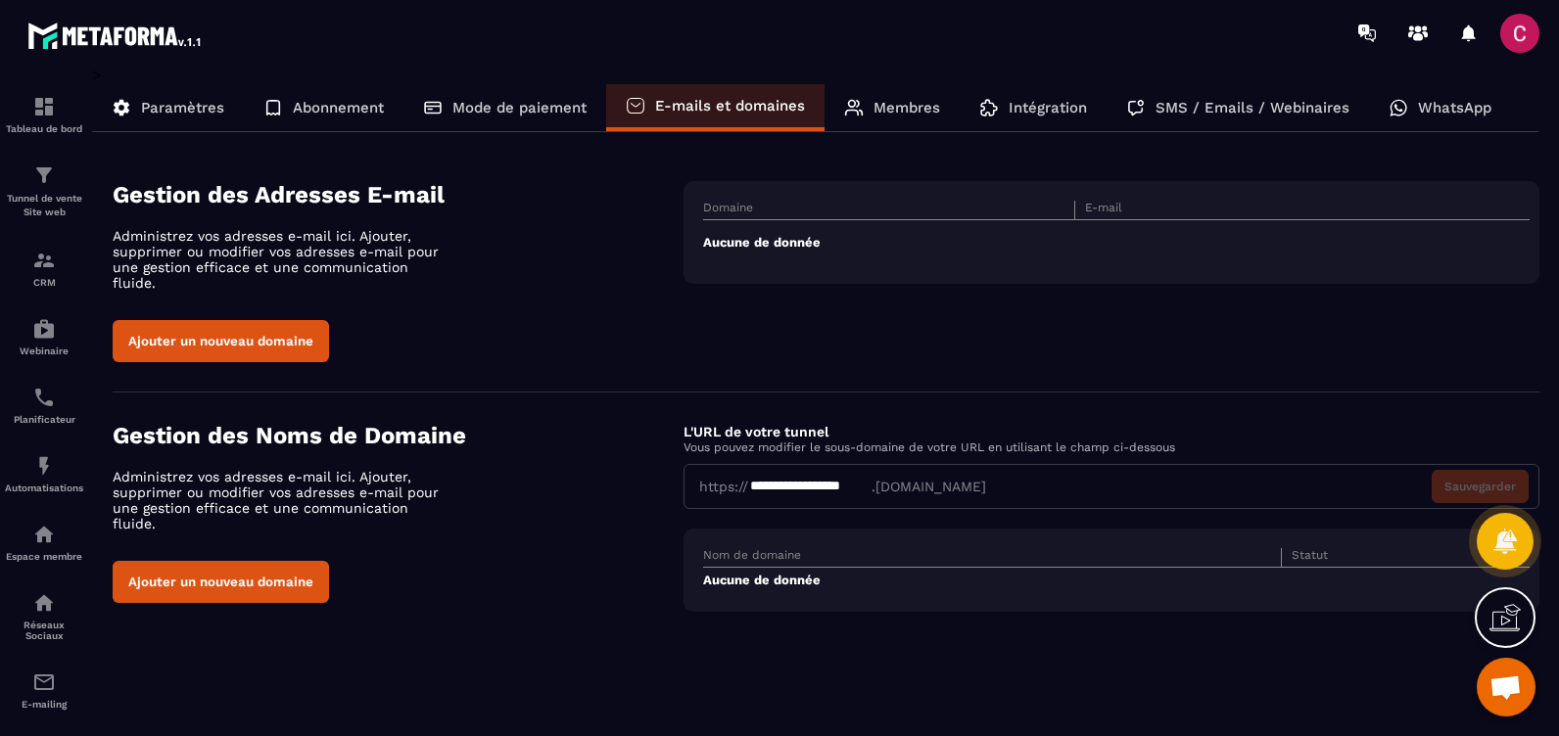
click at [225, 561] on button "Ajouter un nouveau domaine" at bounding box center [221, 582] width 216 height 42
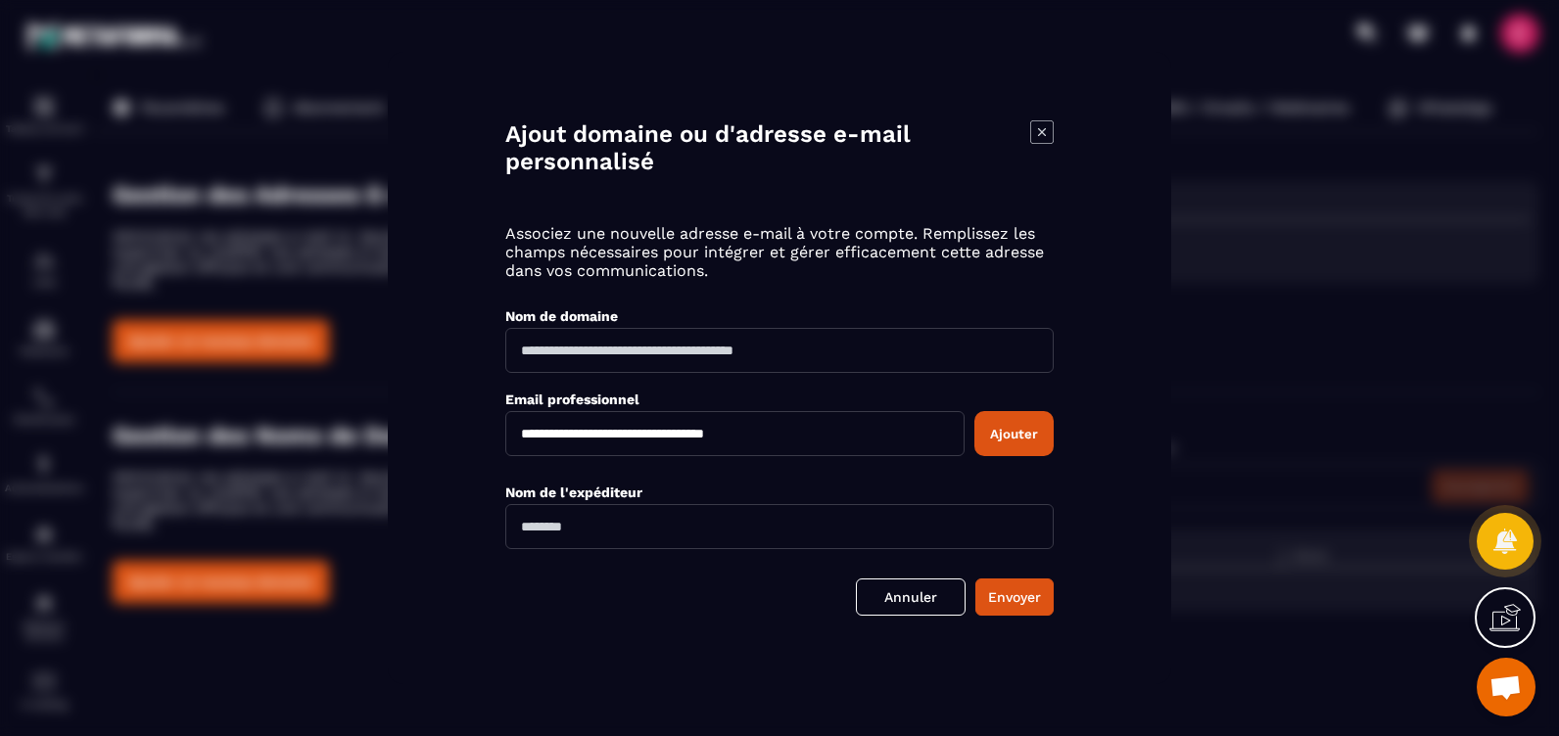
click at [769, 374] on div "**********" at bounding box center [779, 419] width 548 height 93
click at [776, 354] on input "Modal window" at bounding box center [779, 350] width 548 height 45
type input "**********"
click at [618, 434] on input "**********" at bounding box center [734, 433] width 459 height 45
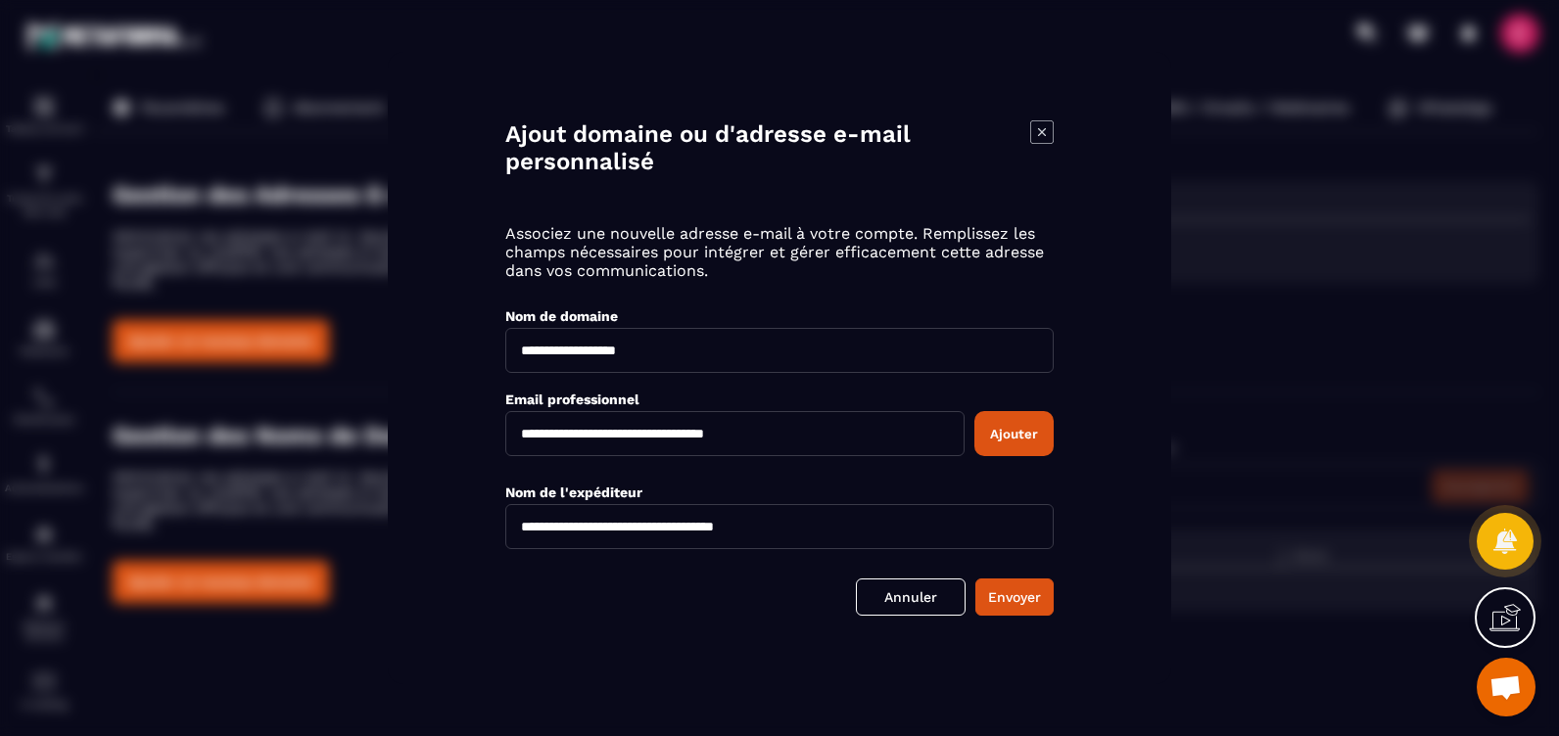
click at [1018, 425] on button "Ajouter" at bounding box center [1013, 433] width 79 height 45
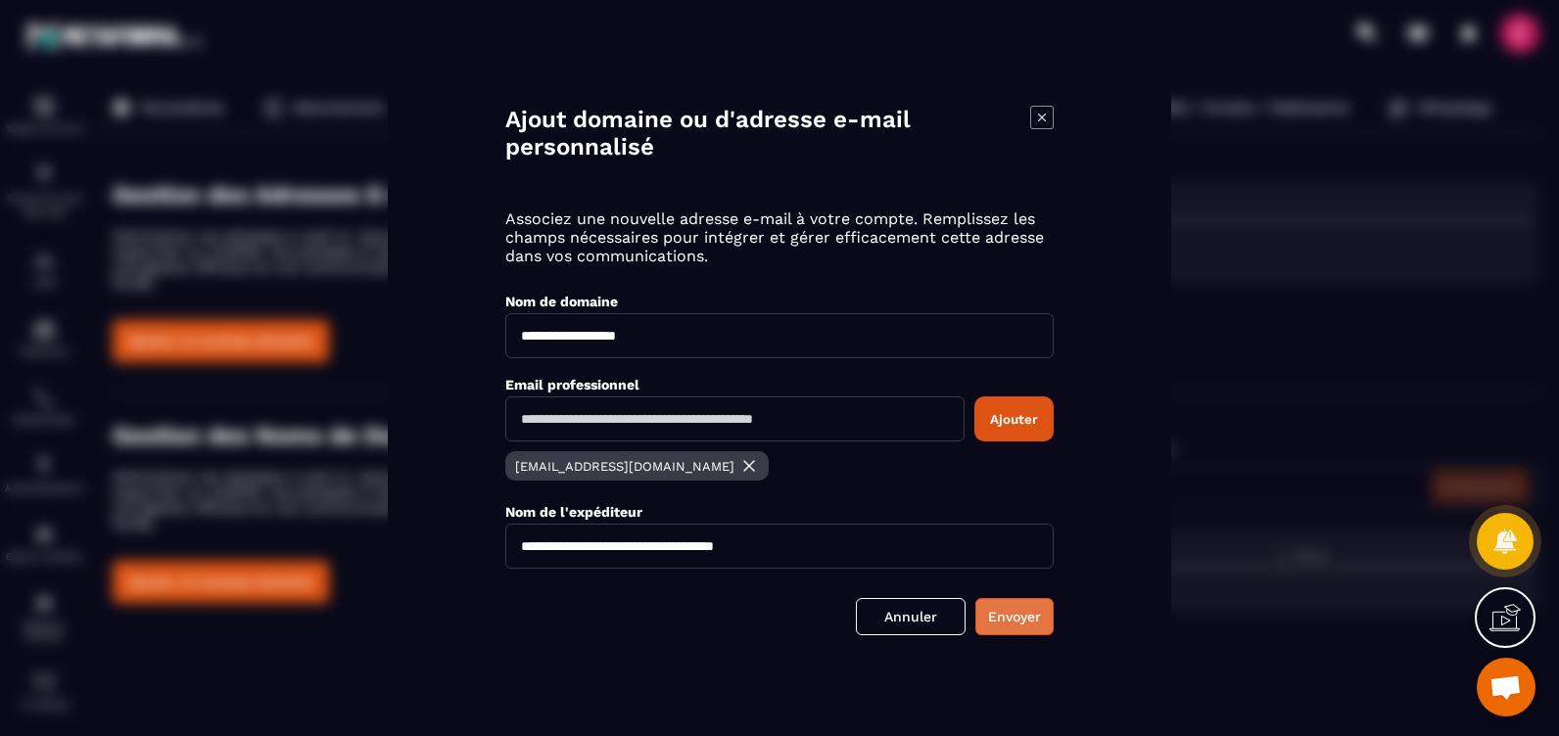
click at [1016, 615] on button "Envoyer" at bounding box center [1014, 616] width 78 height 37
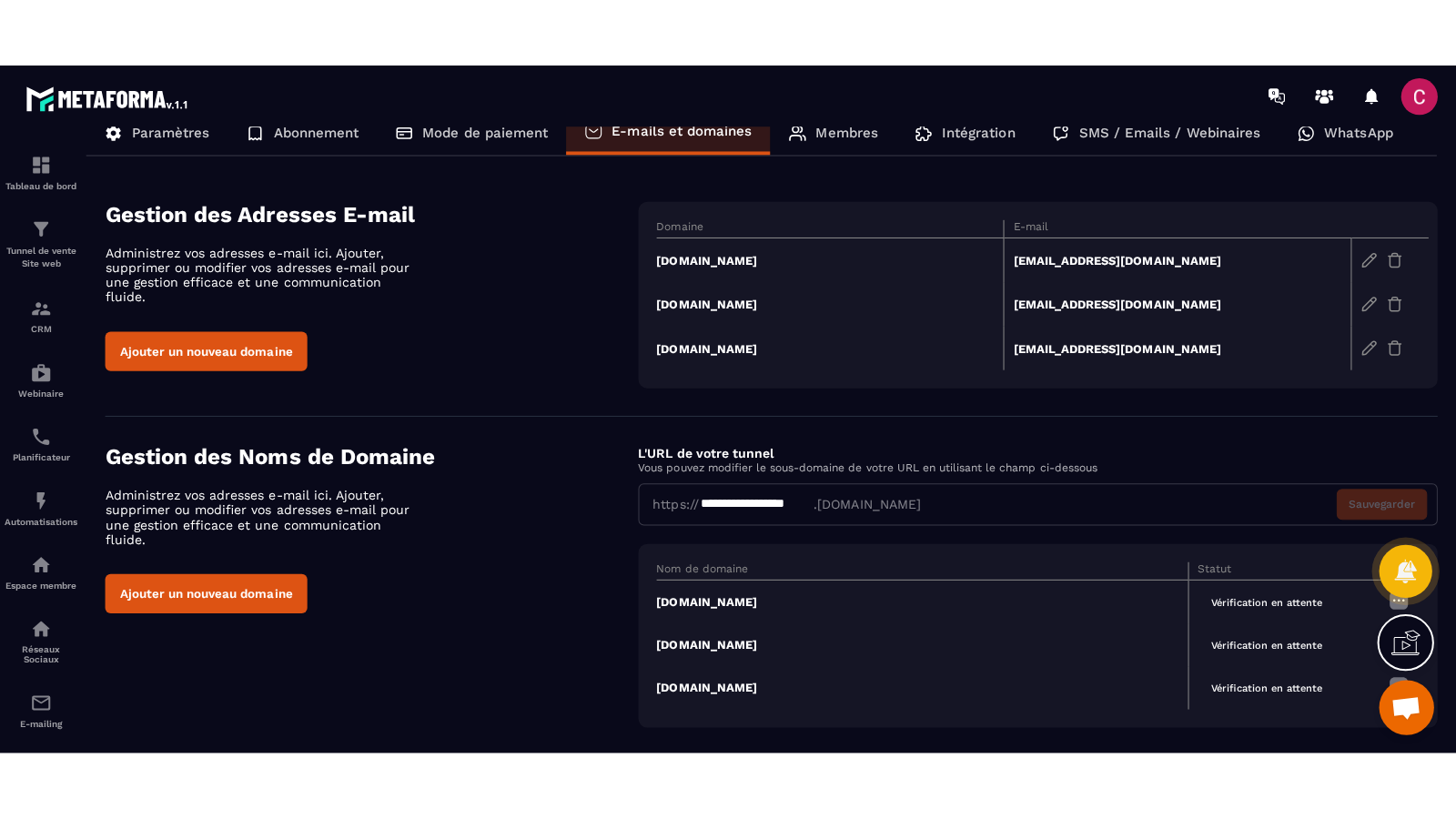
scroll to position [60, 0]
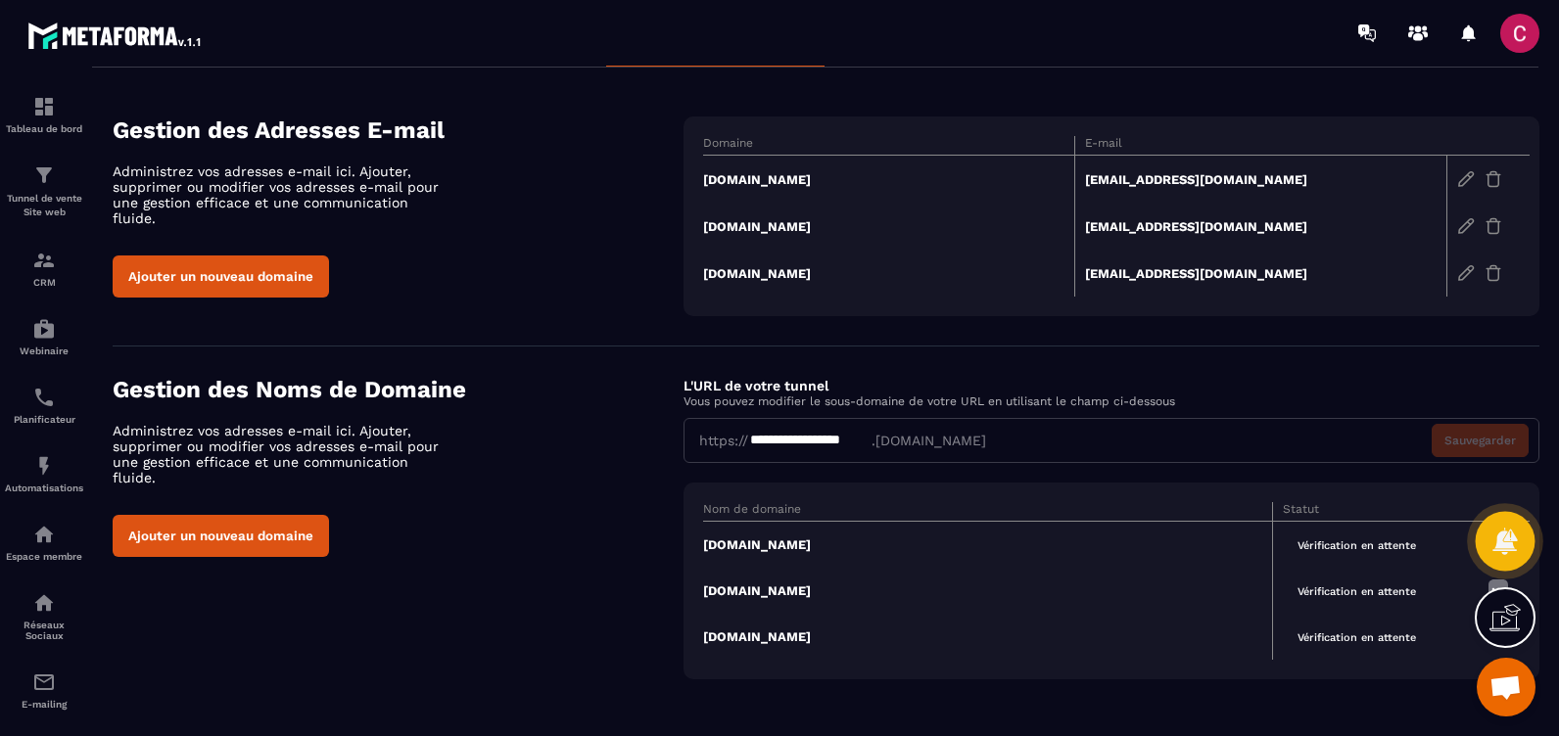
click at [1512, 544] on icon at bounding box center [1504, 541] width 24 height 26
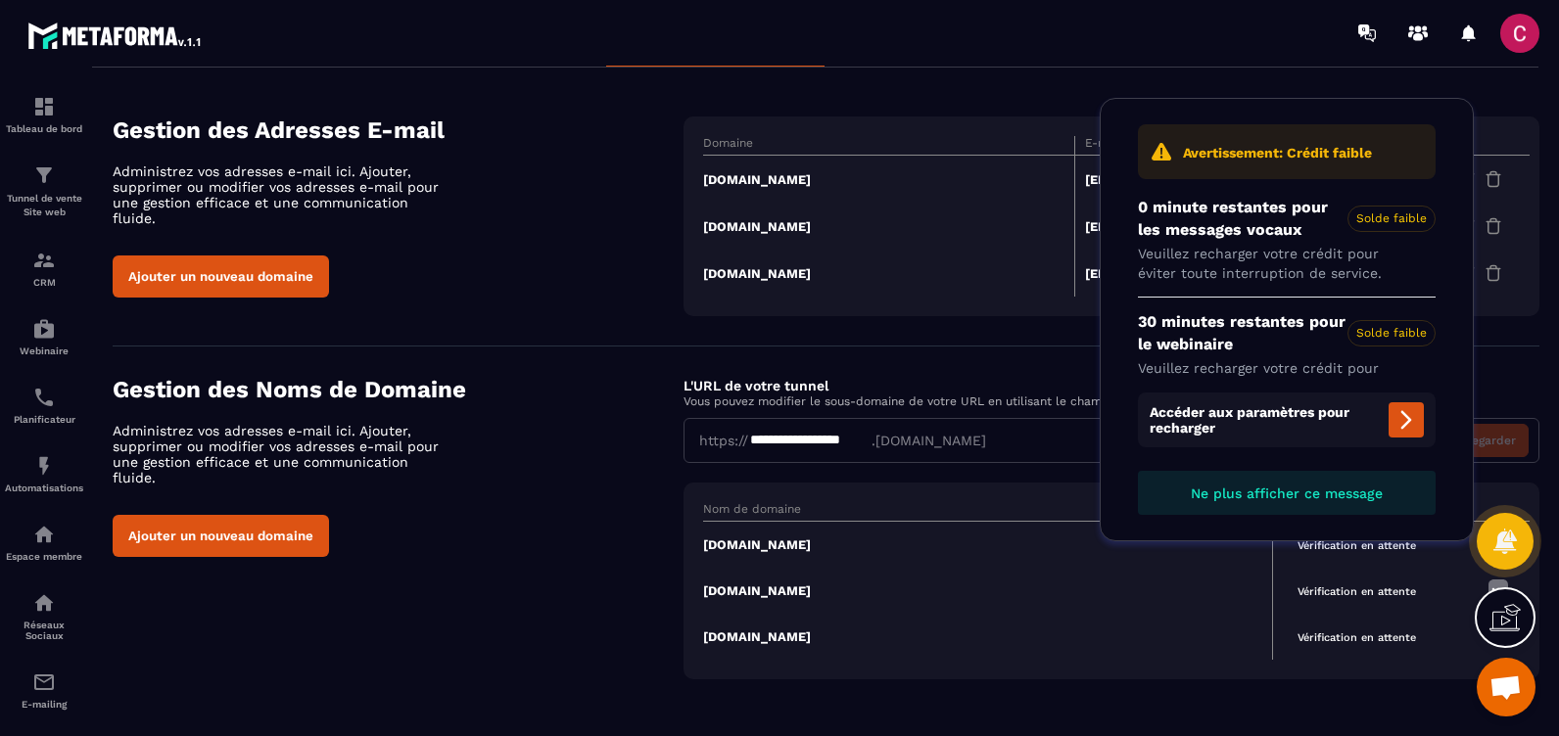
click at [1503, 690] on span "Ouvrir le chat" at bounding box center [1505, 689] width 32 height 27
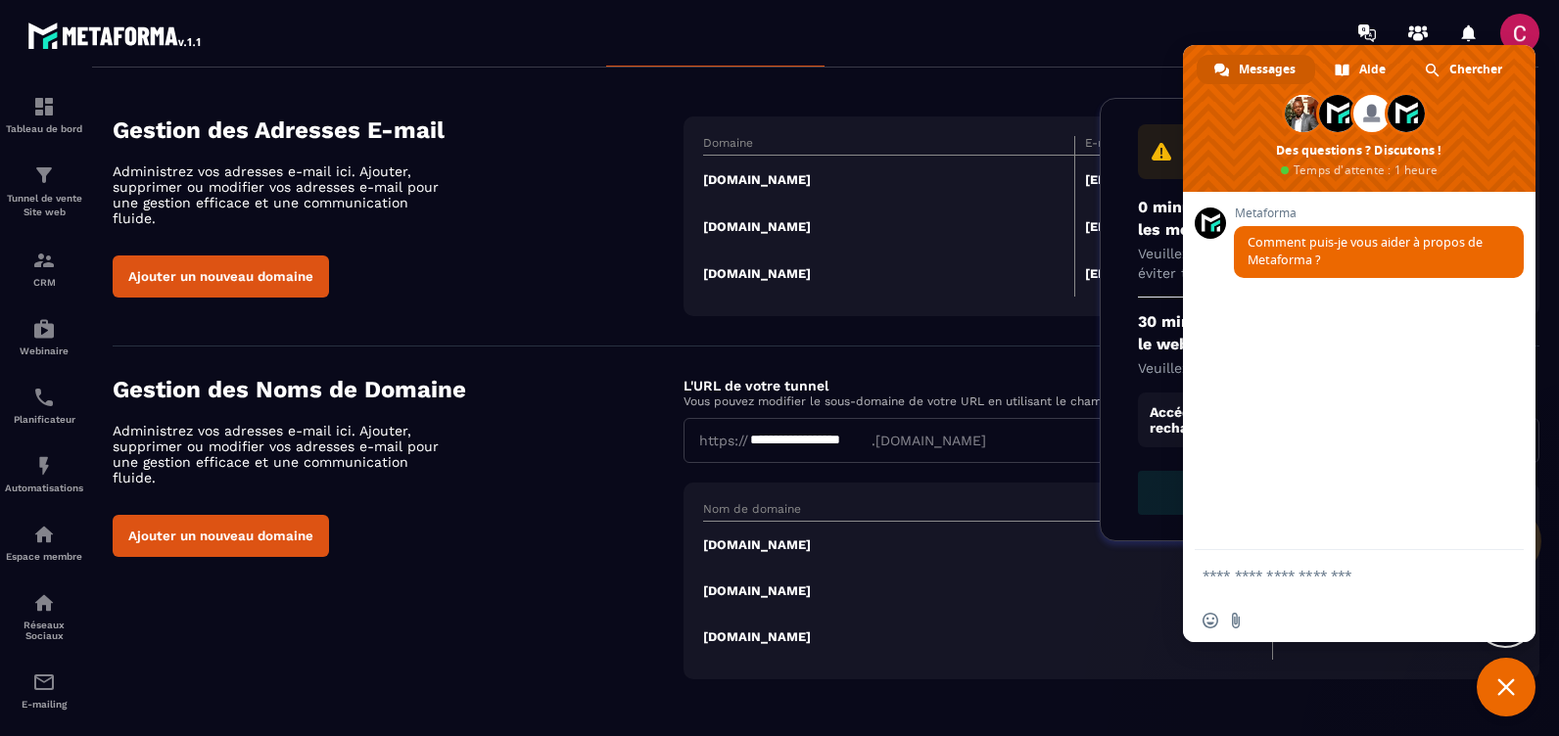
click at [604, 605] on div "**********" at bounding box center [826, 528] width 1427 height 304
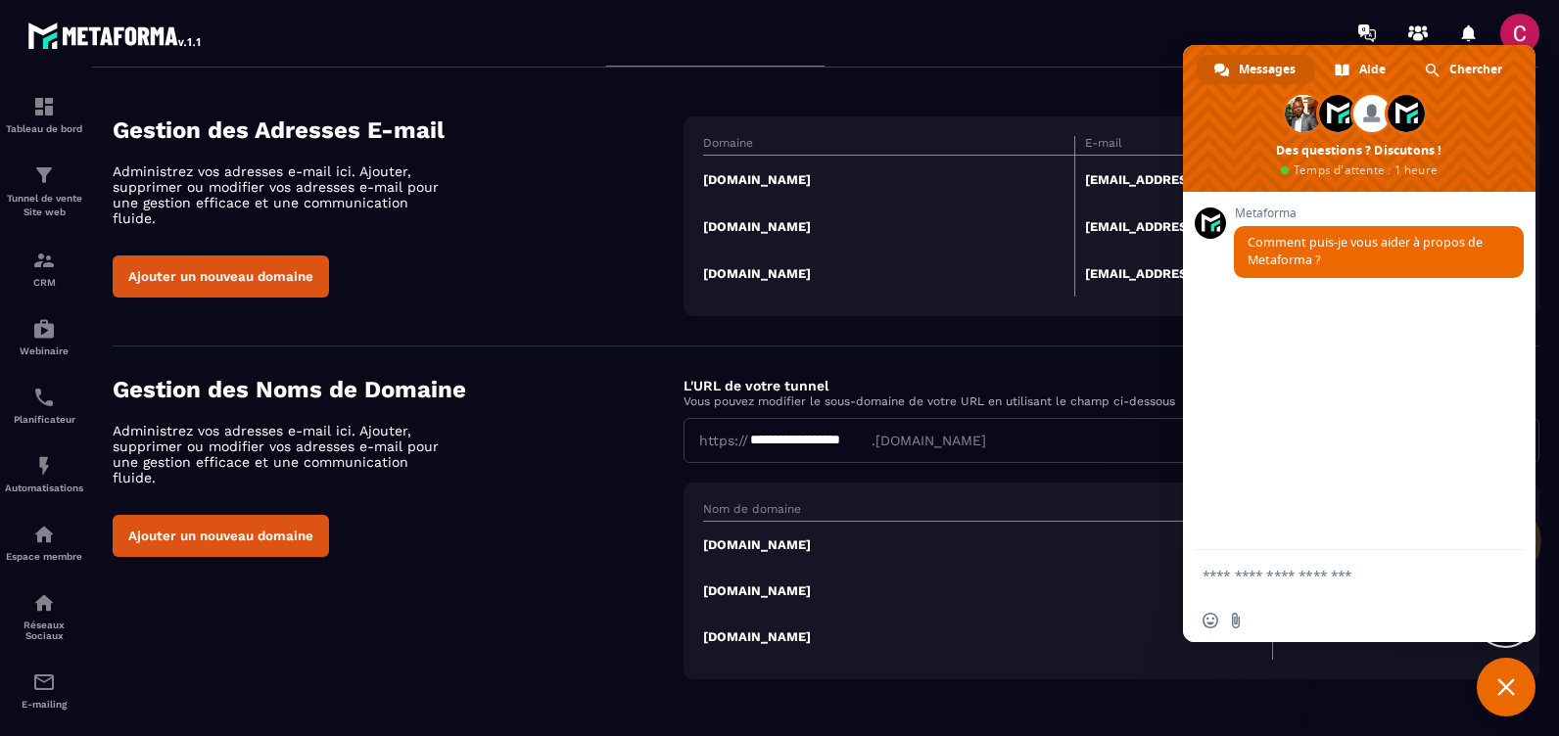
click at [1506, 643] on div at bounding box center [1505, 618] width 61 height 61
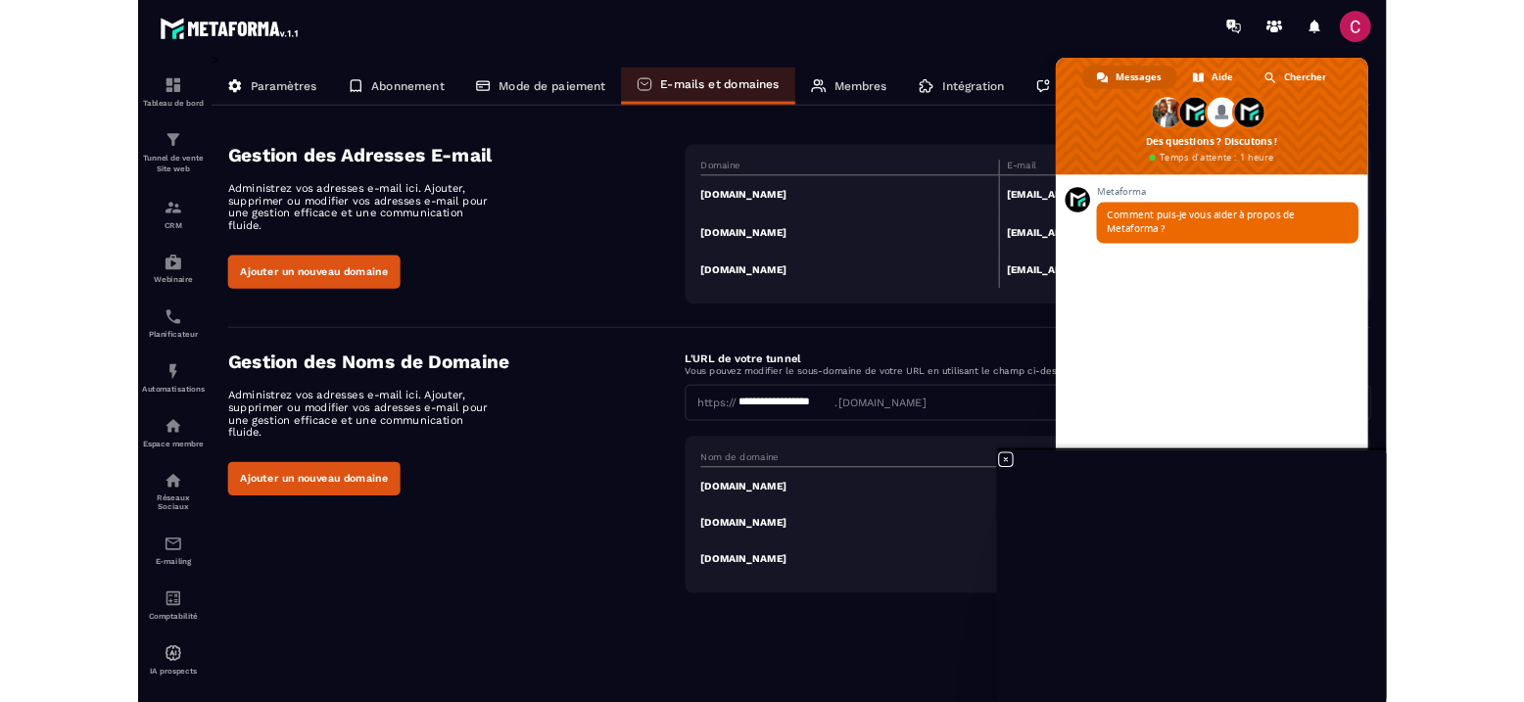
scroll to position [0, 0]
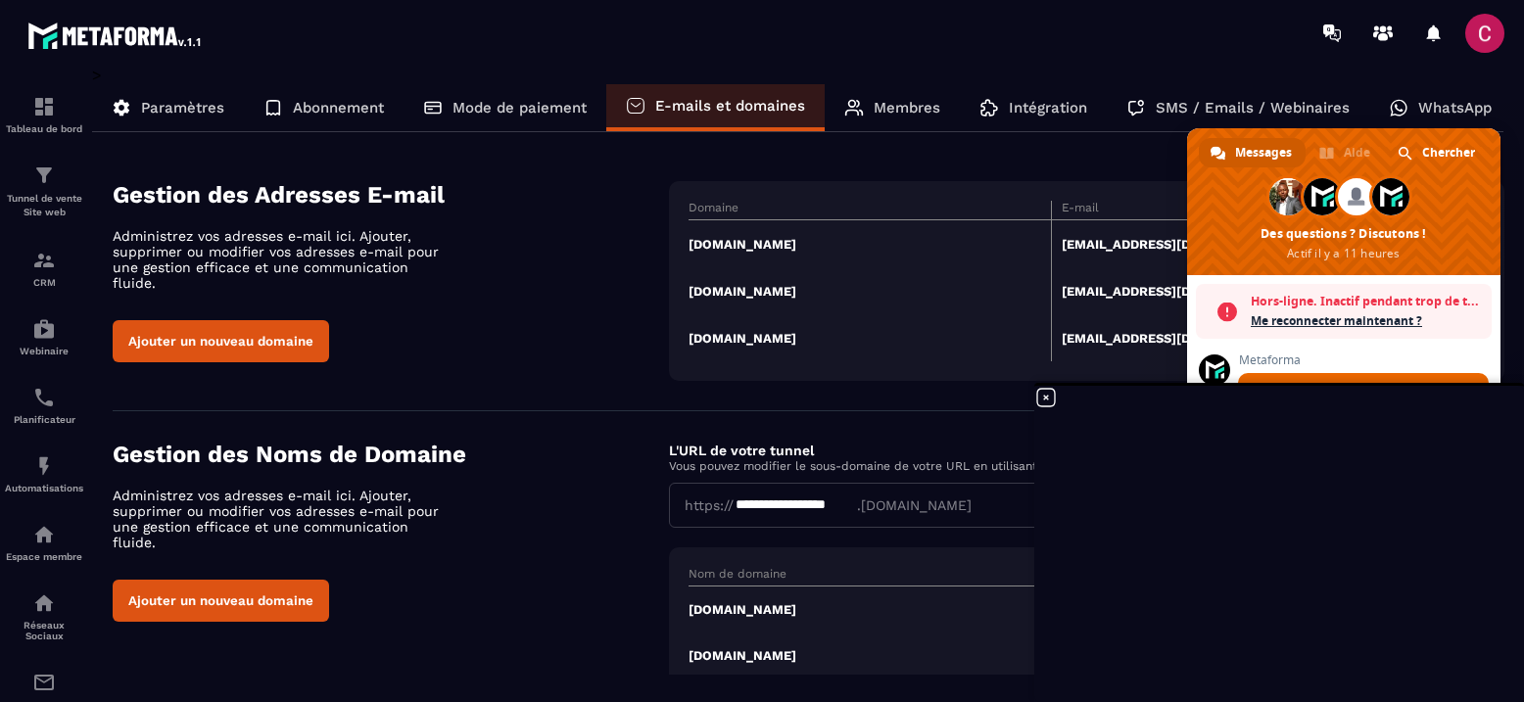
click at [487, 102] on p "Mode de paiement" at bounding box center [519, 108] width 134 height 18
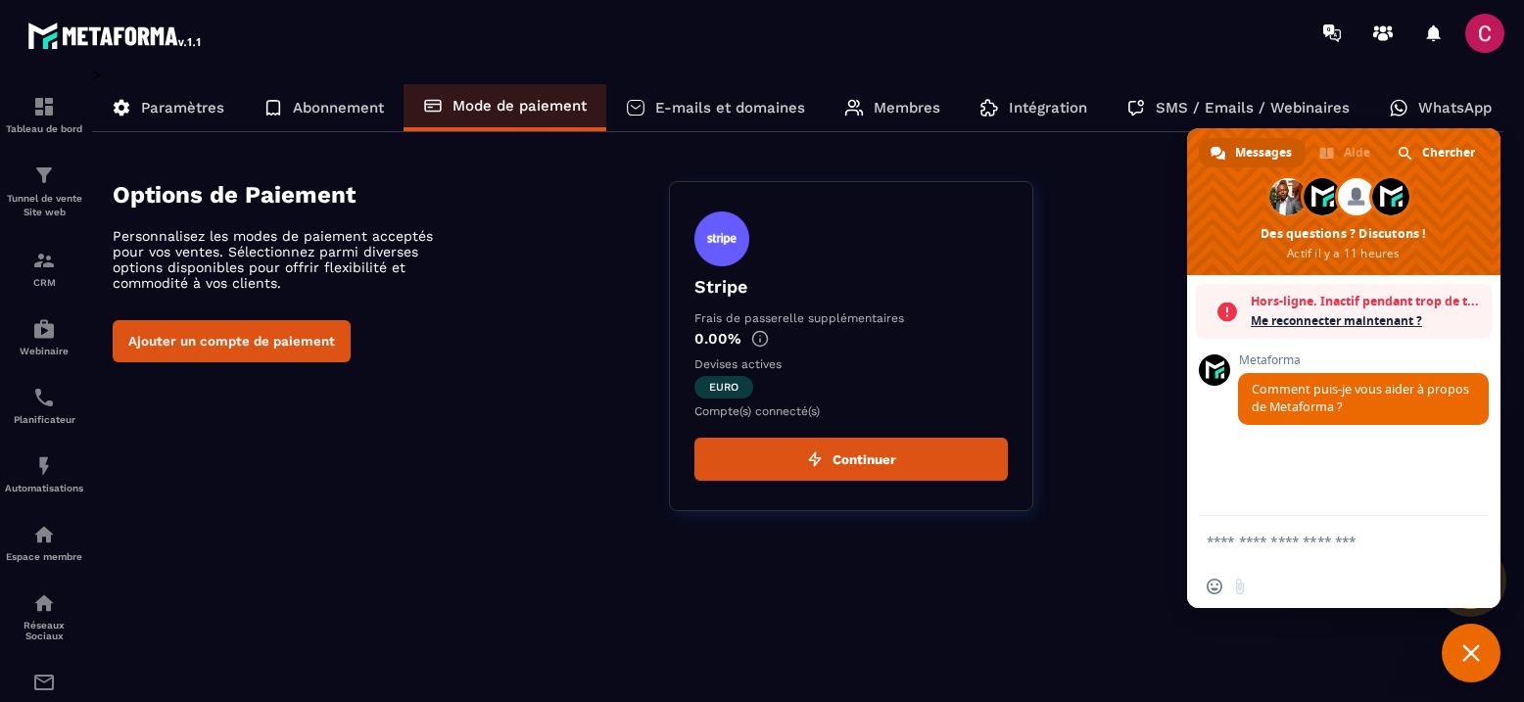
click at [997, 544] on div "> Paramètres Abonnement Mode de paiement E-mails et domaines Membres Intégratio…" at bounding box center [798, 370] width 1412 height 609
click at [1464, 654] on span "Fermer le chat" at bounding box center [1471, 653] width 18 height 18
